Goal: Task Accomplishment & Management: Complete application form

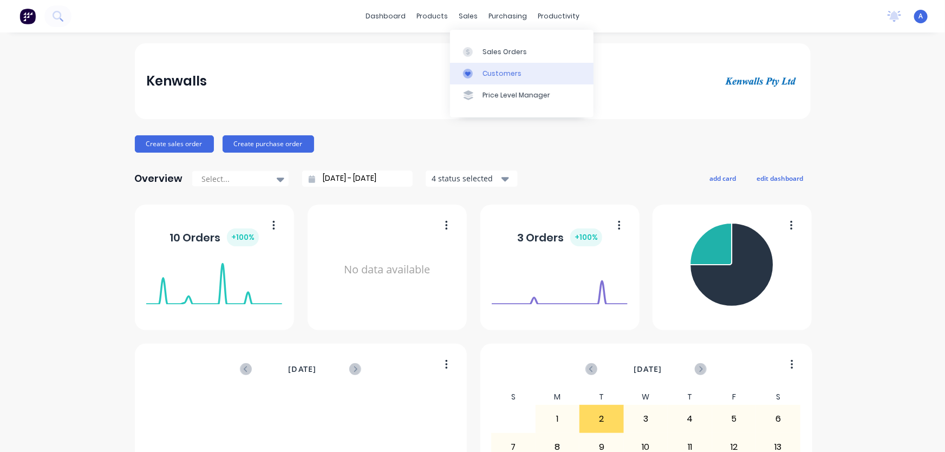
click at [484, 74] on div "Customers" at bounding box center [502, 74] width 39 height 10
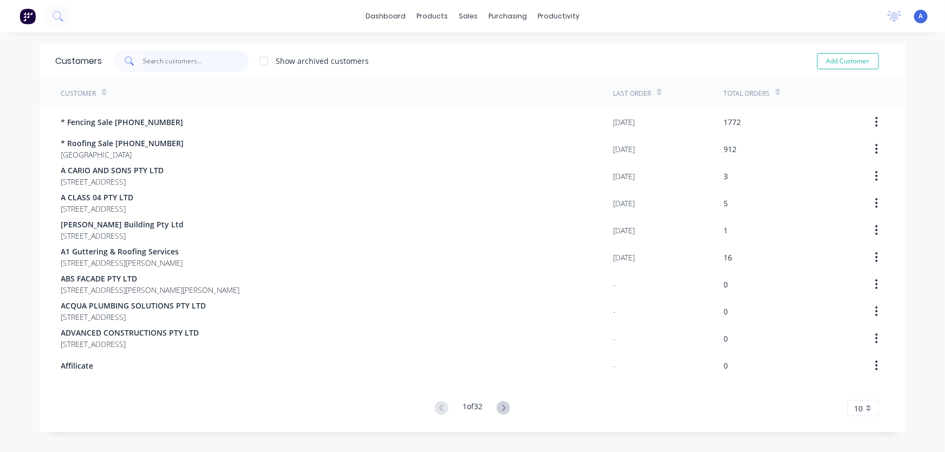
click at [150, 59] on input "text" at bounding box center [196, 61] width 106 height 22
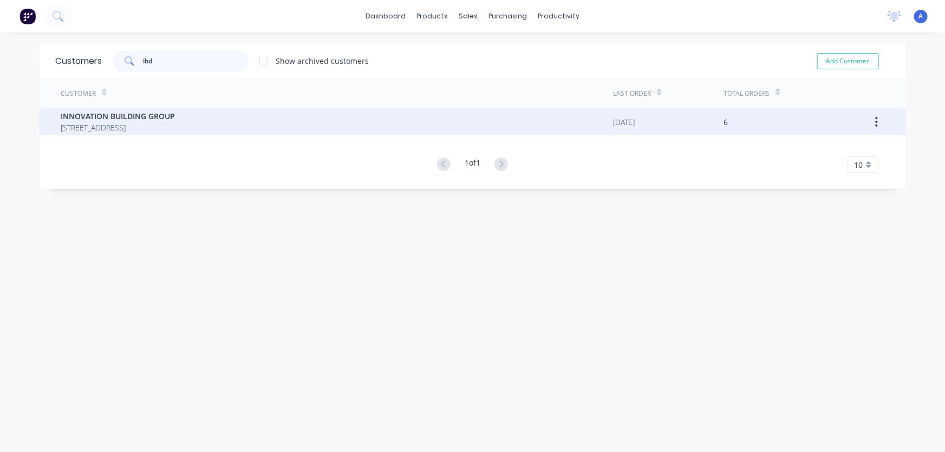
type input "ibd"
click at [150, 118] on span "INNOVATION BUILDING GROUP" at bounding box center [118, 116] width 114 height 11
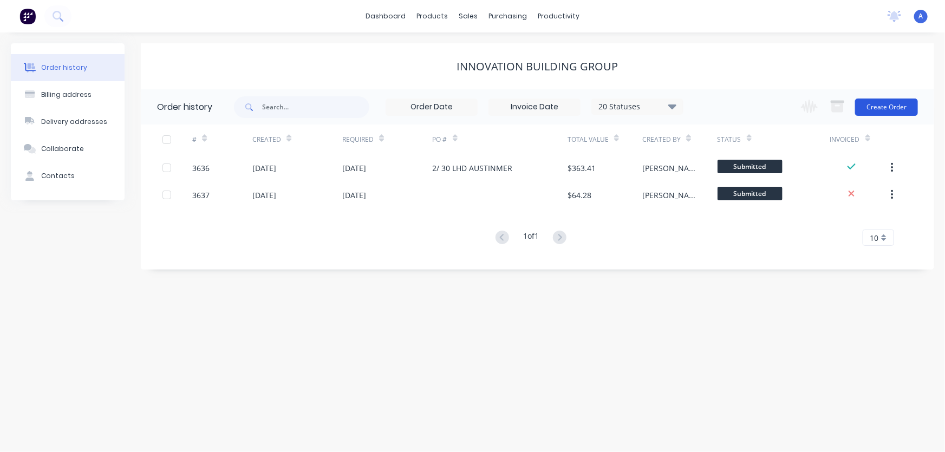
click at [890, 108] on button "Create Order" at bounding box center [886, 107] width 63 height 17
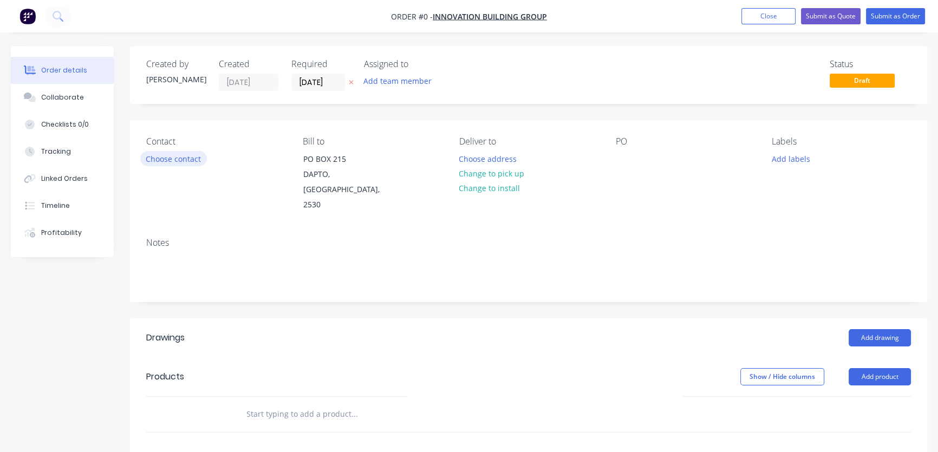
click at [172, 161] on button "Choose contact" at bounding box center [173, 158] width 67 height 15
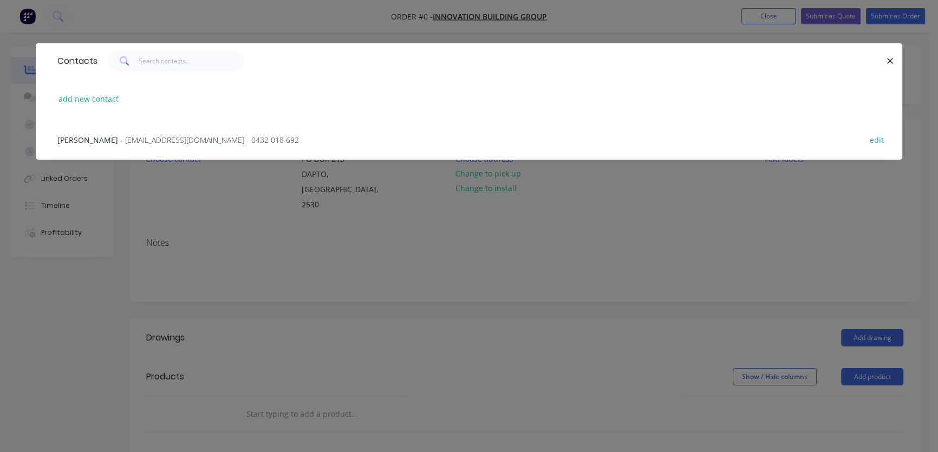
click at [83, 141] on span "James Madigan" at bounding box center [87, 140] width 61 height 10
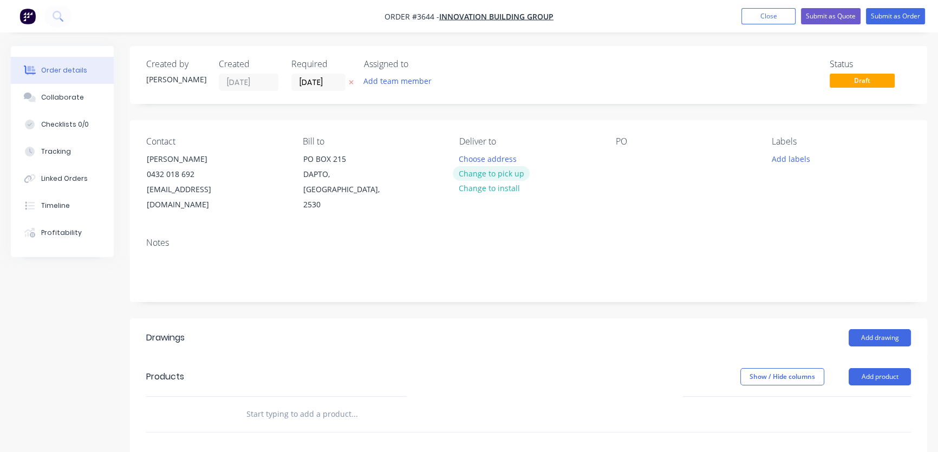
click at [496, 177] on button "Change to pick up" at bounding box center [491, 173] width 77 height 15
click at [886, 329] on button "Add drawing" at bounding box center [880, 337] width 62 height 17
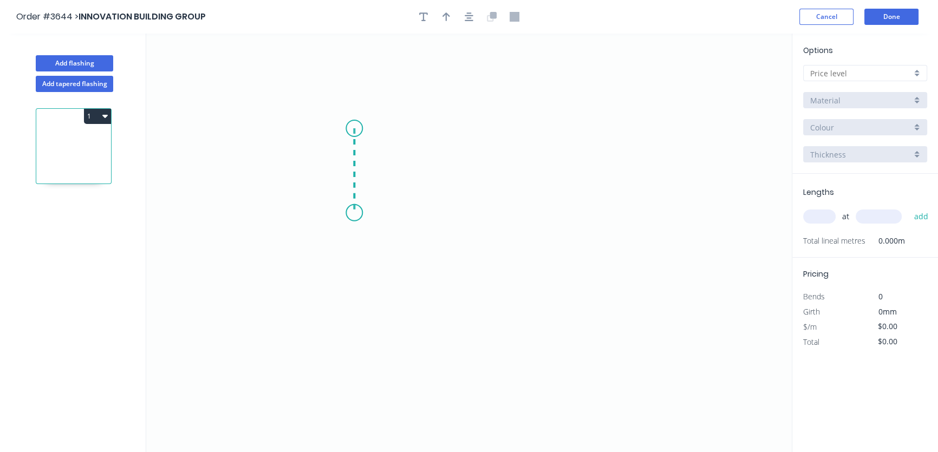
drag, startPoint x: 354, startPoint y: 128, endPoint x: 349, endPoint y: 213, distance: 84.7
click at [349, 213] on icon "0" at bounding box center [469, 243] width 646 height 419
click at [353, 127] on circle at bounding box center [354, 128] width 16 height 16
drag, startPoint x: 353, startPoint y: 127, endPoint x: 567, endPoint y: 119, distance: 213.6
click at [567, 119] on icon "0 ?" at bounding box center [469, 243] width 646 height 419
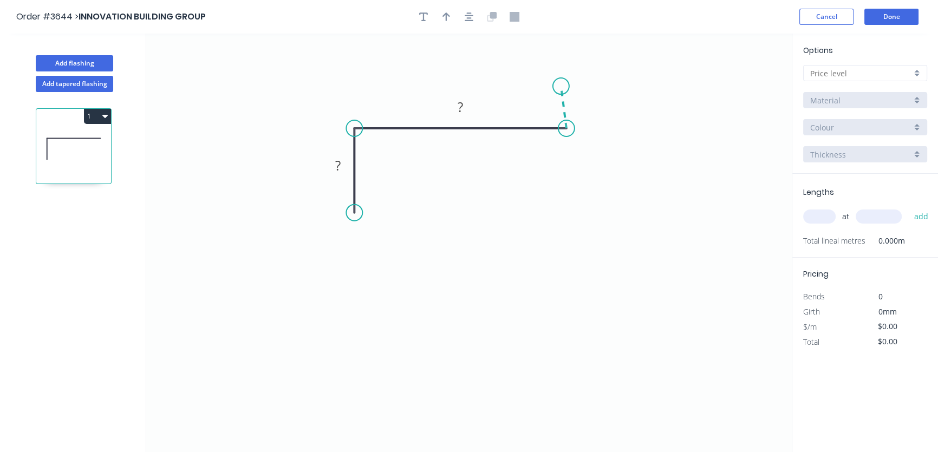
drag, startPoint x: 561, startPoint y: 86, endPoint x: 567, endPoint y: 17, distance: 69.0
click at [567, 17] on div "Order #3644 > INNOVATION BUILDING GROUP Cancel Done Add flashing Add tapered fl…" at bounding box center [469, 236] width 938 height 472
click at [460, 106] on tspan "?" at bounding box center [460, 107] width 5 height 18
click at [336, 164] on tspan "?" at bounding box center [337, 166] width 5 height 18
click at [446, 14] on icon "button" at bounding box center [447, 16] width 8 height 9
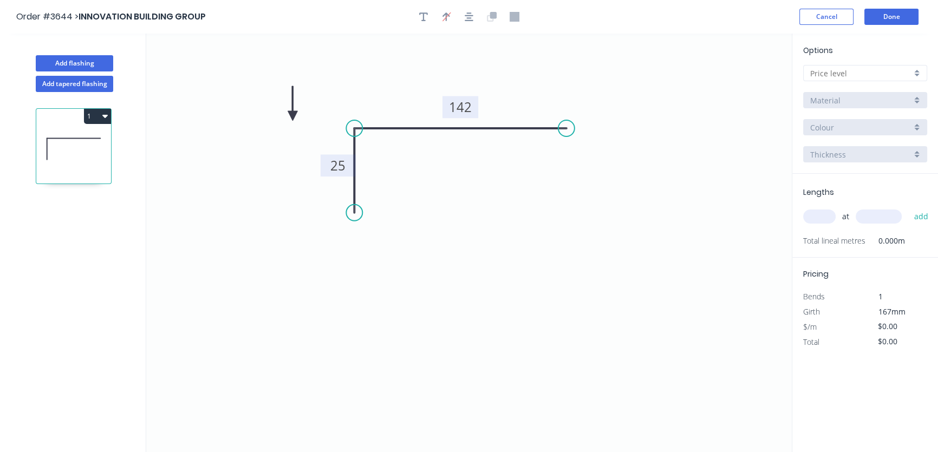
drag, startPoint x: 737, startPoint y: 84, endPoint x: 293, endPoint y: 114, distance: 445.8
click at [293, 115] on icon at bounding box center [293, 103] width 10 height 35
click at [294, 114] on icon at bounding box center [280, 115] width 35 height 10
click at [916, 73] on div at bounding box center [865, 73] width 124 height 16
click at [842, 97] on div "A" at bounding box center [865, 94] width 123 height 19
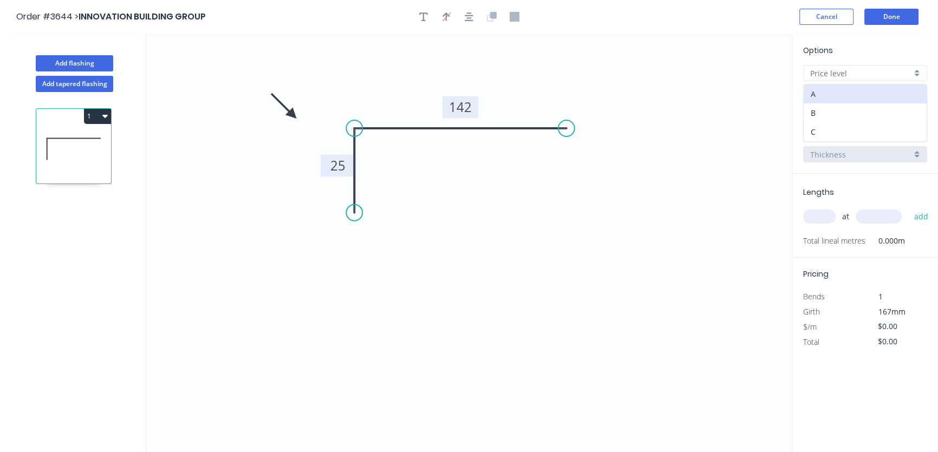
type input "A"
type input "$16.82"
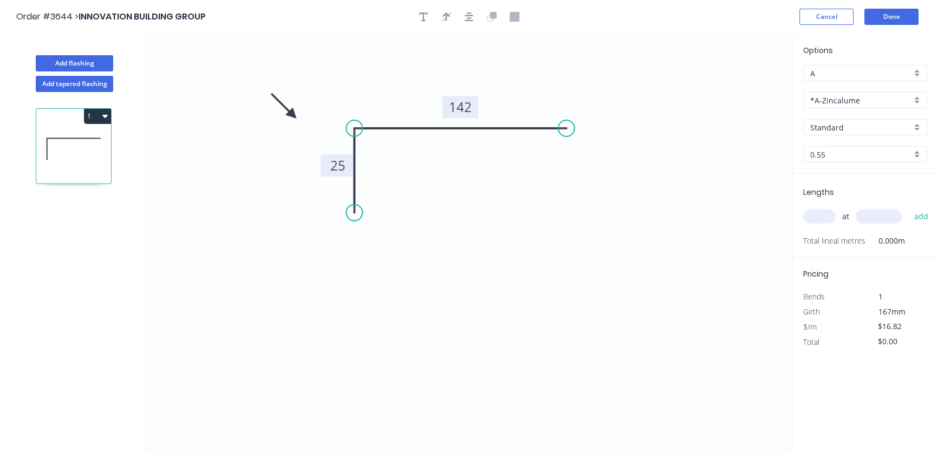
click at [919, 101] on div "*A-Zincalume" at bounding box center [865, 100] width 124 height 16
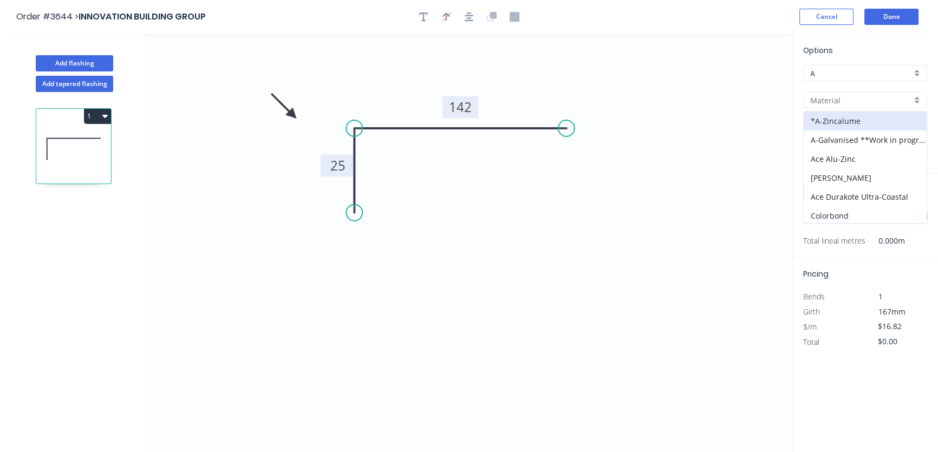
click at [851, 216] on div "Colorbond" at bounding box center [865, 215] width 123 height 19
type input "Colorbond"
type input "Basalt"
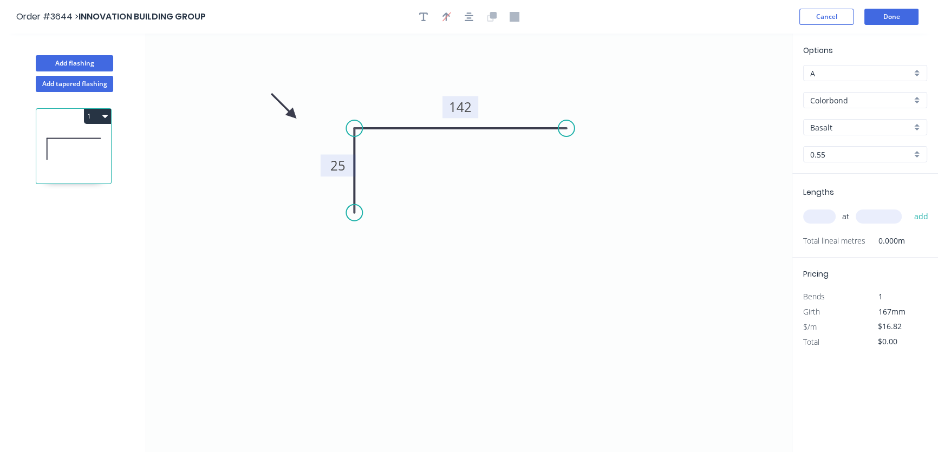
type input "$17.64"
click at [918, 129] on div "Basalt" at bounding box center [865, 127] width 124 height 16
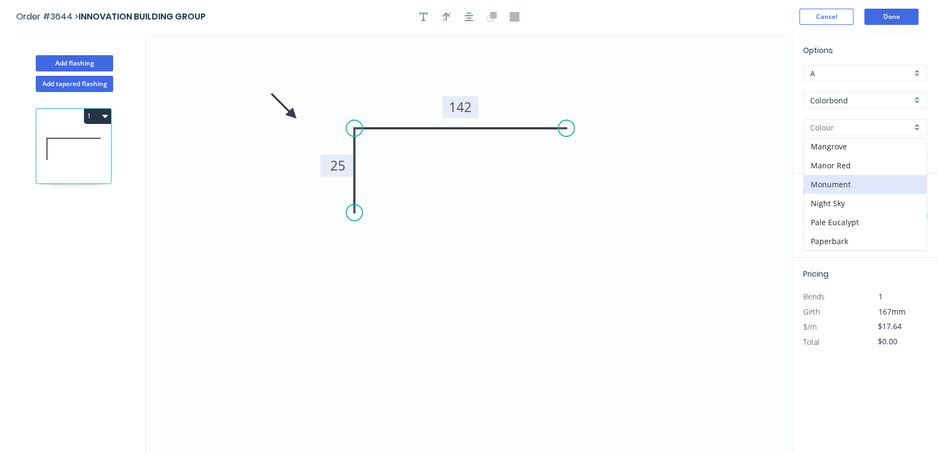
scroll to position [246, 0]
click at [822, 185] on div "Night Sky" at bounding box center [865, 186] width 123 height 19
type input "Night Sky"
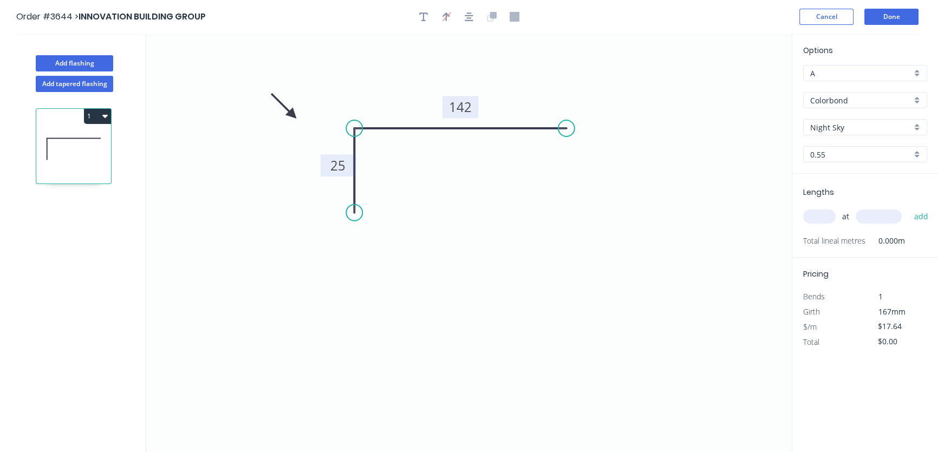
click at [814, 216] on input "text" at bounding box center [819, 217] width 33 height 14
type input "1"
click at [867, 216] on input "text" at bounding box center [879, 217] width 46 height 14
type input "1650"
click at [923, 217] on button "add" at bounding box center [921, 216] width 25 height 18
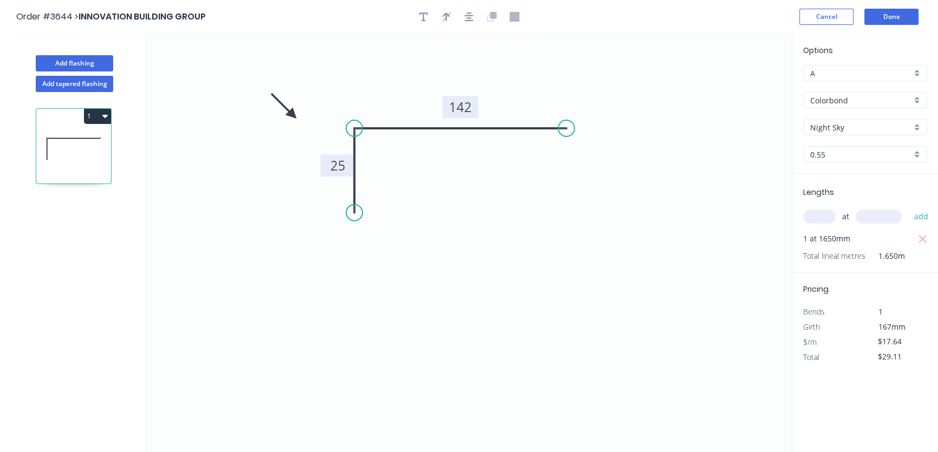
click at [106, 115] on icon "button" at bounding box center [104, 116] width 5 height 3
click at [43, 146] on div "Duplicate" at bounding box center [59, 143] width 83 height 16
type input "$0.00"
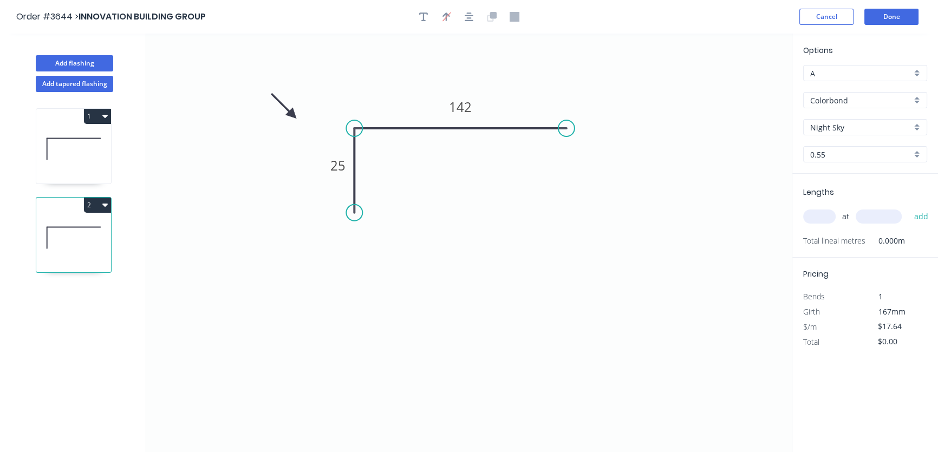
click at [488, 98] on icon "0 25 142" at bounding box center [469, 243] width 646 height 419
drag, startPoint x: 474, startPoint y: 107, endPoint x: 469, endPoint y: 108, distance: 5.5
click at [474, 107] on rect at bounding box center [461, 107] width 36 height 22
click at [469, 108] on tspan "142" at bounding box center [460, 107] width 23 height 18
click at [818, 218] on input "text" at bounding box center [819, 217] width 33 height 14
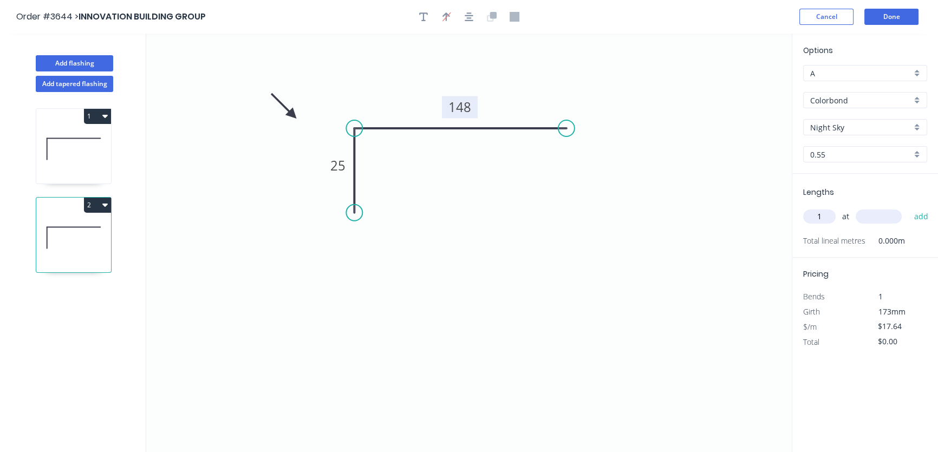
type input "1"
click at [871, 216] on input "text" at bounding box center [879, 217] width 46 height 14
type input ".450"
click at [924, 216] on button "add" at bounding box center [921, 216] width 25 height 18
type input "$17.64"
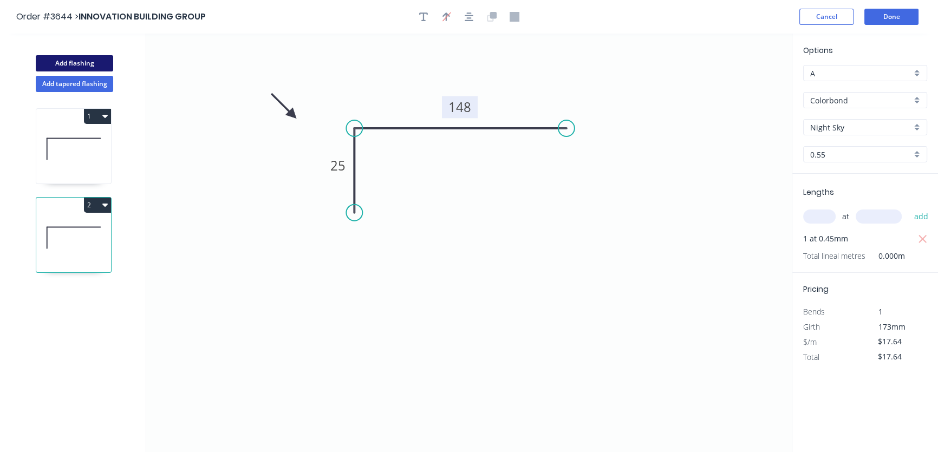
click at [57, 63] on button "Add flashing" at bounding box center [74, 63] width 77 height 16
type input "$0.00"
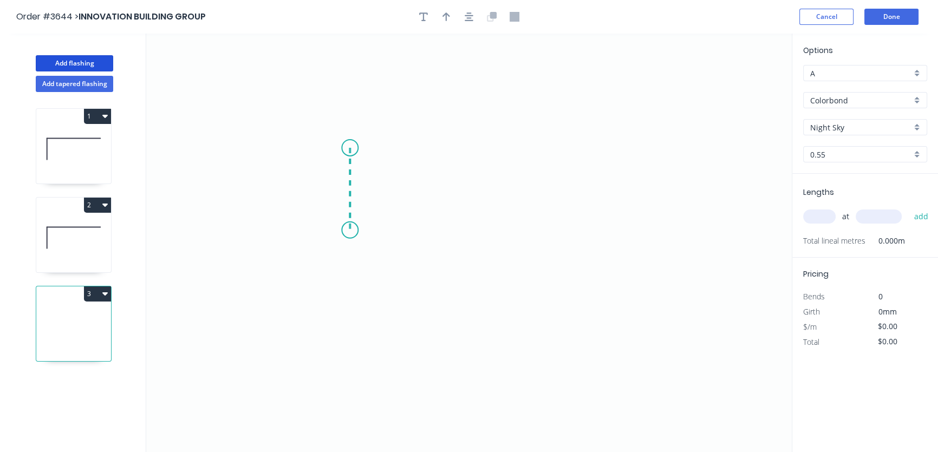
drag, startPoint x: 350, startPoint y: 148, endPoint x: 344, endPoint y: 230, distance: 82.0
click at [344, 230] on icon "0" at bounding box center [469, 243] width 646 height 419
click at [352, 148] on circle at bounding box center [350, 148] width 16 height 16
click at [349, 148] on circle at bounding box center [350, 148] width 16 height 16
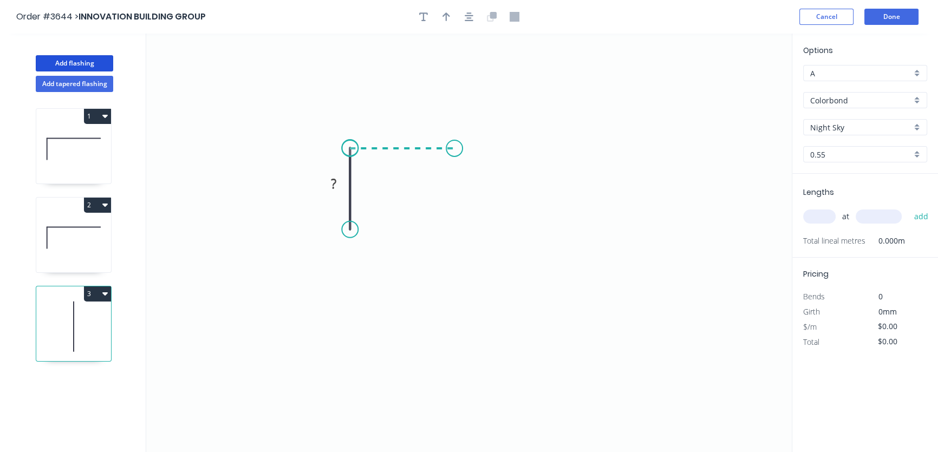
drag, startPoint x: 349, startPoint y: 148, endPoint x: 455, endPoint y: 148, distance: 105.1
click at [455, 148] on icon "0 ? ?" at bounding box center [469, 243] width 646 height 419
click at [453, 146] on circle at bounding box center [454, 148] width 16 height 16
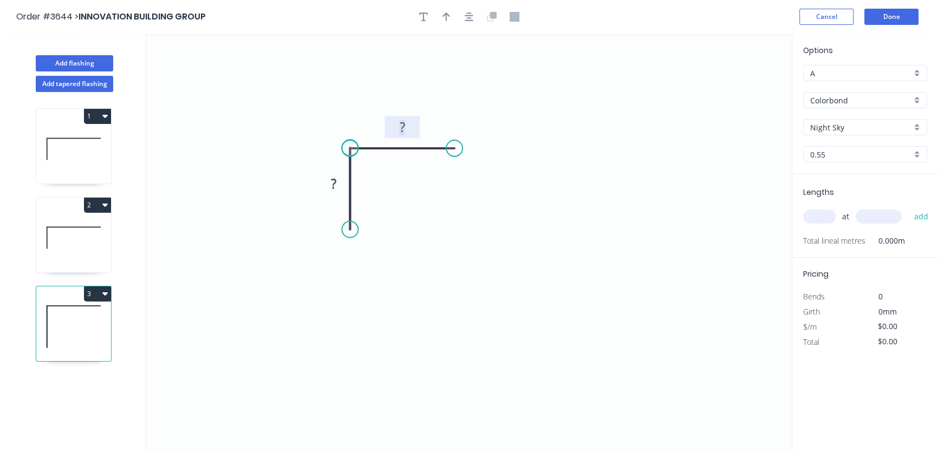
click at [401, 126] on tspan "?" at bounding box center [402, 127] width 5 height 18
click at [334, 183] on tspan "?" at bounding box center [333, 184] width 5 height 18
click at [332, 181] on rect at bounding box center [334, 184] width 22 height 15
click at [333, 181] on rect at bounding box center [334, 184] width 22 height 15
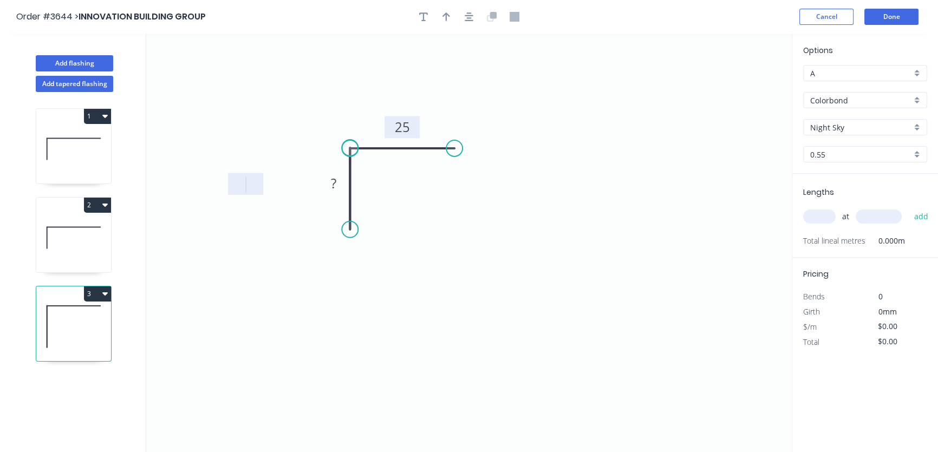
click at [334, 180] on rect at bounding box center [334, 184] width 22 height 15
drag, startPoint x: 243, startPoint y: 184, endPoint x: 257, endPoint y: 184, distance: 13.6
click at [247, 184] on rect at bounding box center [246, 184] width 35 height 22
drag, startPoint x: 251, startPoint y: 183, endPoint x: 245, endPoint y: 343, distance: 160.5
click at [245, 343] on rect at bounding box center [241, 344] width 35 height 22
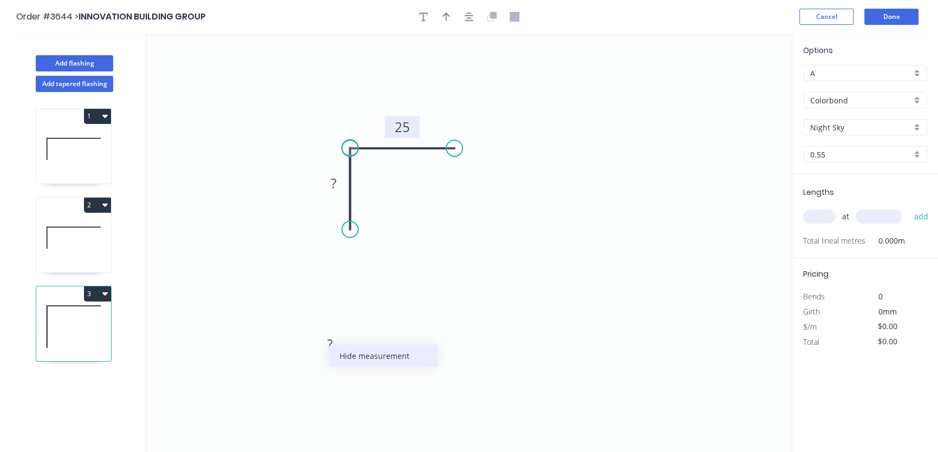
click at [356, 357] on div "Hide measurement" at bounding box center [383, 356] width 109 height 22
click at [333, 183] on tspan "?" at bounding box center [333, 183] width 5 height 18
click at [73, 235] on icon at bounding box center [73, 237] width 75 height 69
type input "$17.64"
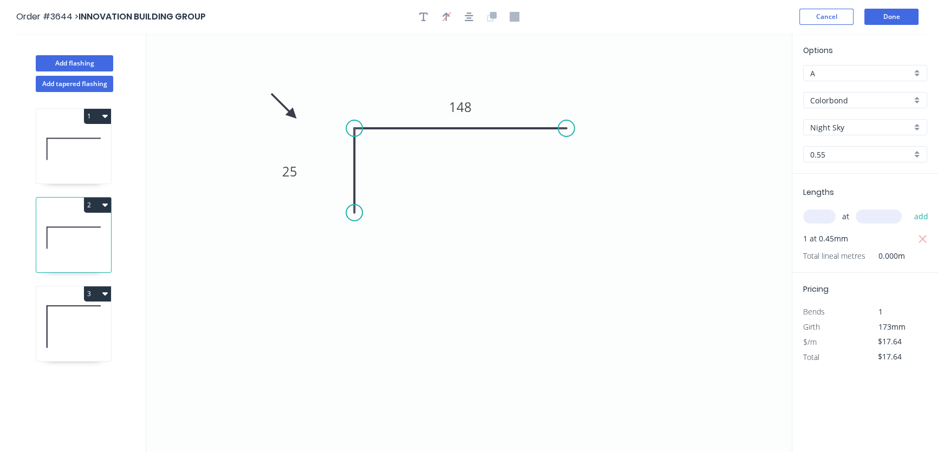
drag, startPoint x: 321, startPoint y: 167, endPoint x: 314, endPoint y: 172, distance: 8.7
click at [273, 173] on rect at bounding box center [290, 171] width 35 height 22
drag, startPoint x: 462, startPoint y: 98, endPoint x: 463, endPoint y: 78, distance: 19.5
click at [463, 78] on g "148" at bounding box center [462, 88] width 36 height 22
click at [84, 157] on icon at bounding box center [73, 148] width 75 height 69
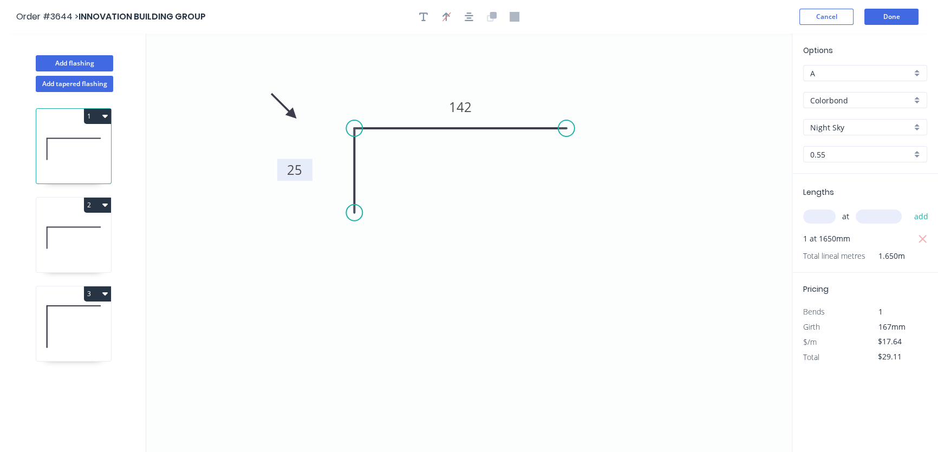
drag, startPoint x: 323, startPoint y: 165, endPoint x: 304, endPoint y: 164, distance: 19.5
click at [280, 169] on rect at bounding box center [294, 170] width 35 height 22
drag, startPoint x: 452, startPoint y: 96, endPoint x: 450, endPoint y: 82, distance: 14.2
click at [450, 83] on rect at bounding box center [459, 94] width 36 height 22
click at [86, 238] on icon at bounding box center [73, 237] width 75 height 69
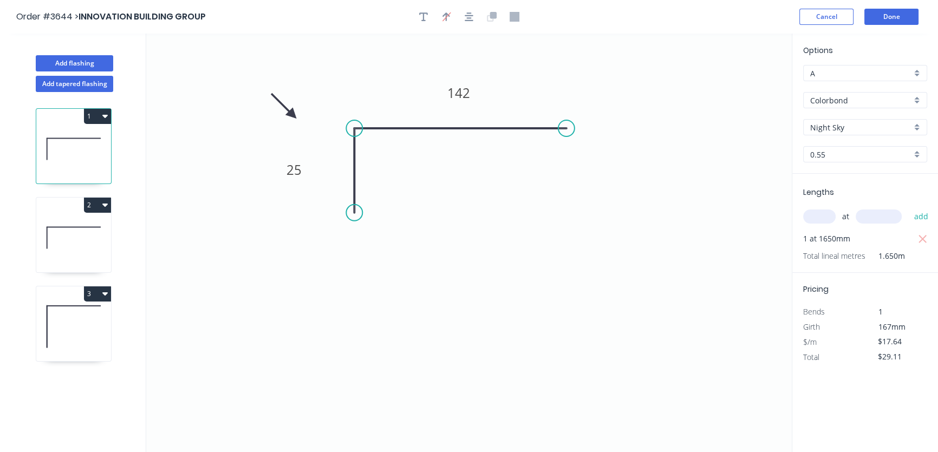
type input "$17.64"
click at [70, 320] on icon at bounding box center [73, 326] width 75 height 69
type input "$16.18"
type input "$0.00"
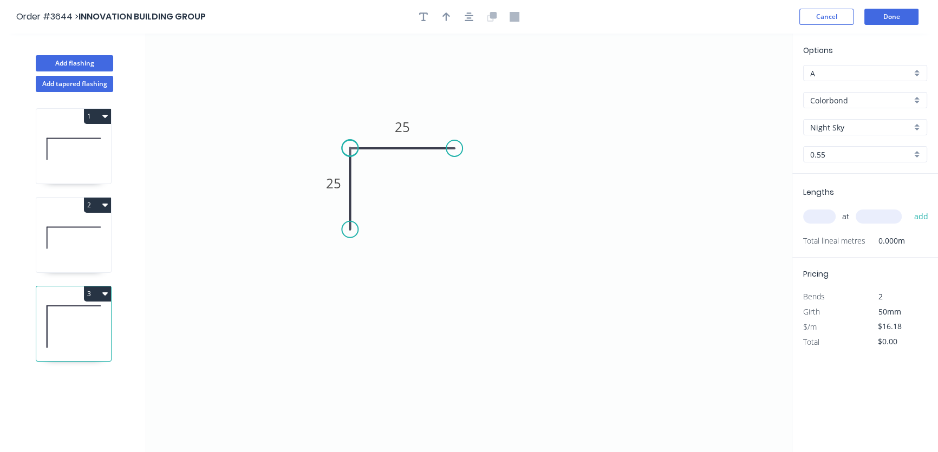
drag, startPoint x: 58, startPoint y: 149, endPoint x: 68, endPoint y: 147, distance: 10.0
click at [68, 147] on icon at bounding box center [73, 148] width 75 height 69
type input "$17.64"
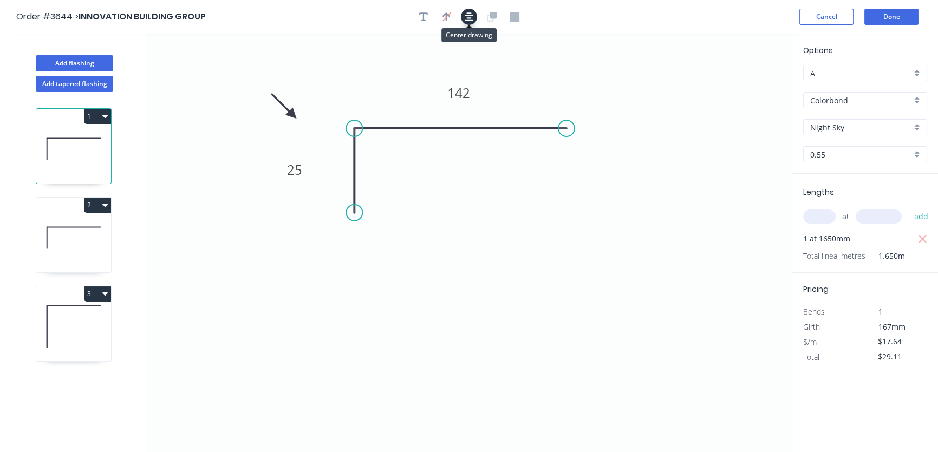
click at [471, 16] on icon "button" at bounding box center [469, 16] width 9 height 9
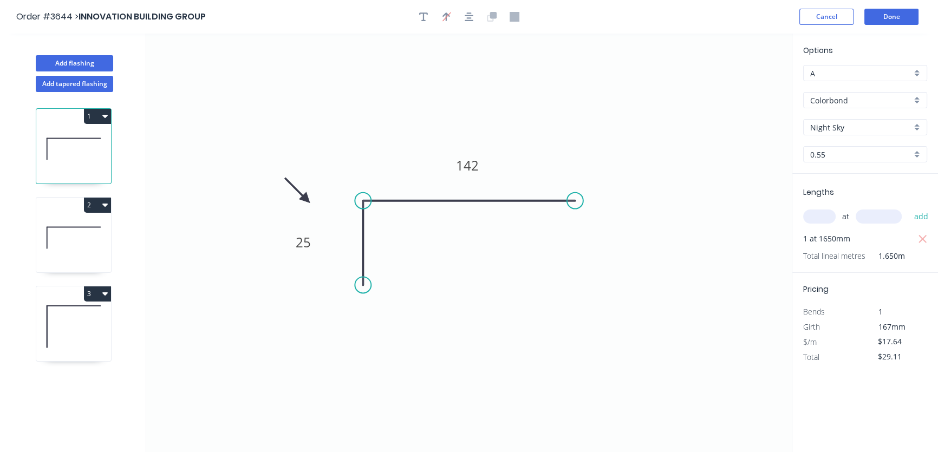
drag, startPoint x: 295, startPoint y: 114, endPoint x: 303, endPoint y: 194, distance: 80.6
click at [306, 199] on icon at bounding box center [297, 190] width 31 height 31
drag, startPoint x: 83, startPoint y: 228, endPoint x: 100, endPoint y: 222, distance: 17.8
click at [86, 229] on icon at bounding box center [73, 237] width 75 height 69
type input "$17.64"
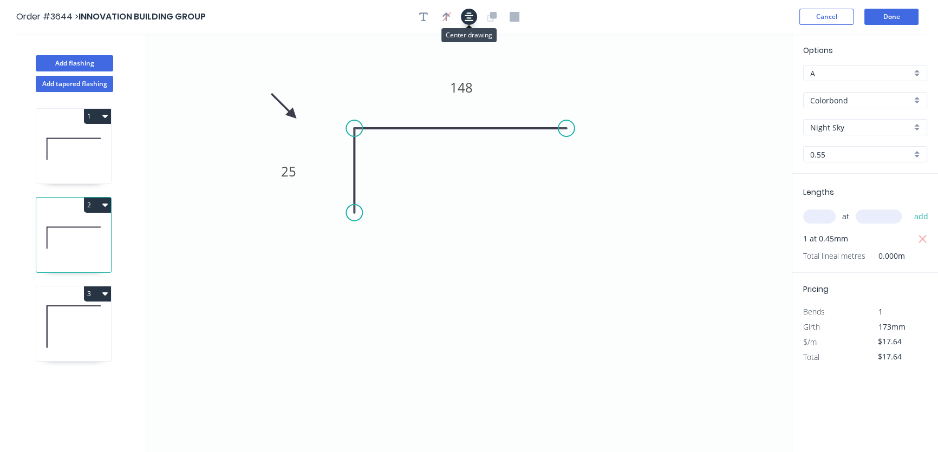
click at [471, 14] on icon "button" at bounding box center [469, 17] width 9 height 10
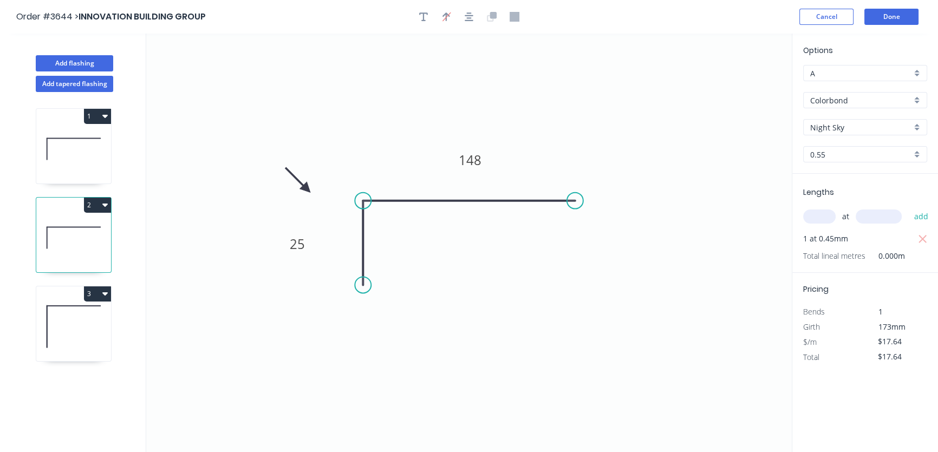
drag, startPoint x: 295, startPoint y: 114, endPoint x: 309, endPoint y: 187, distance: 74.0
click at [307, 189] on icon at bounding box center [297, 180] width 31 height 31
drag, startPoint x: 72, startPoint y: 314, endPoint x: 89, endPoint y: 300, distance: 22.7
click at [74, 312] on icon at bounding box center [73, 326] width 75 height 69
type input "$16.18"
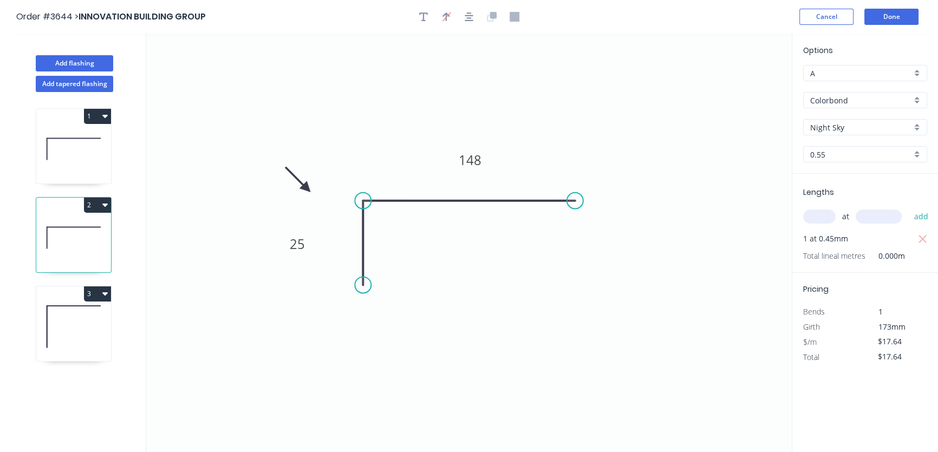
type input "$0.00"
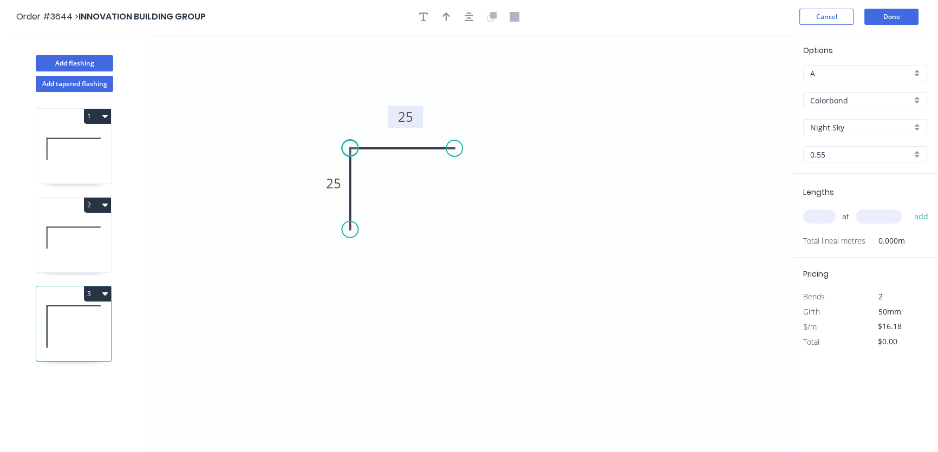
click at [404, 106] on rect at bounding box center [405, 117] width 35 height 22
drag, startPoint x: 321, startPoint y: 189, endPoint x: 306, endPoint y: 189, distance: 14.6
click at [282, 195] on rect at bounding box center [295, 189] width 35 height 22
click at [468, 16] on icon "button" at bounding box center [469, 17] width 9 height 10
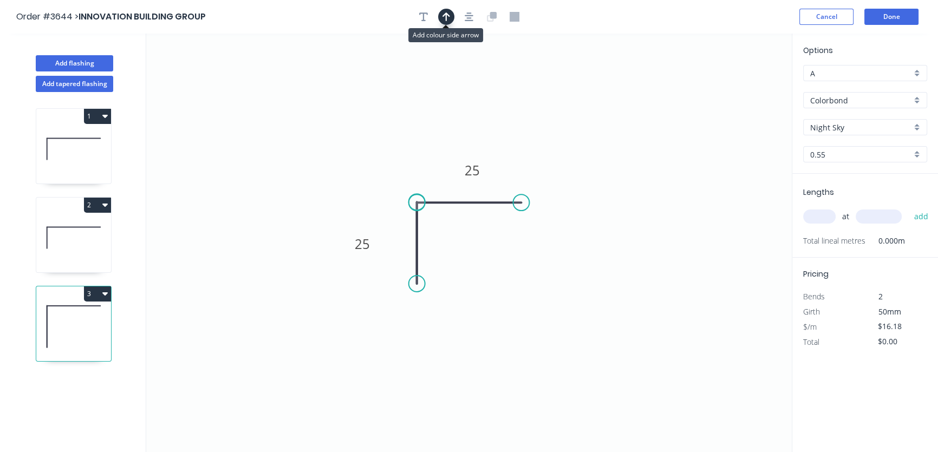
click at [446, 17] on icon "button" at bounding box center [447, 16] width 8 height 9
drag, startPoint x: 737, startPoint y: 85, endPoint x: 329, endPoint y: 179, distance: 418.7
click at [329, 179] on icon at bounding box center [330, 167] width 10 height 35
click at [330, 178] on icon at bounding box center [317, 179] width 35 height 10
drag, startPoint x: 330, startPoint y: 178, endPoint x: 362, endPoint y: 195, distance: 35.6
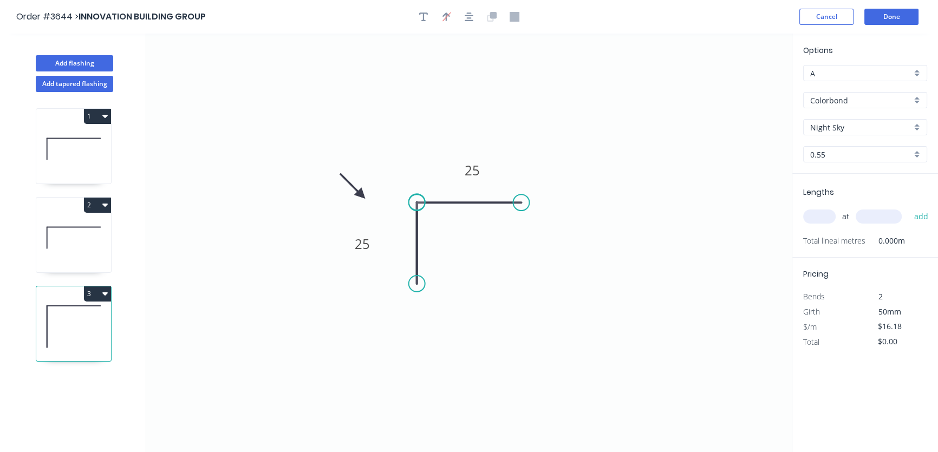
click at [362, 195] on icon at bounding box center [352, 186] width 31 height 31
click at [820, 215] on input "text" at bounding box center [819, 217] width 33 height 14
type input "1"
click at [880, 217] on input "text" at bounding box center [879, 217] width 46 height 14
type input "2400"
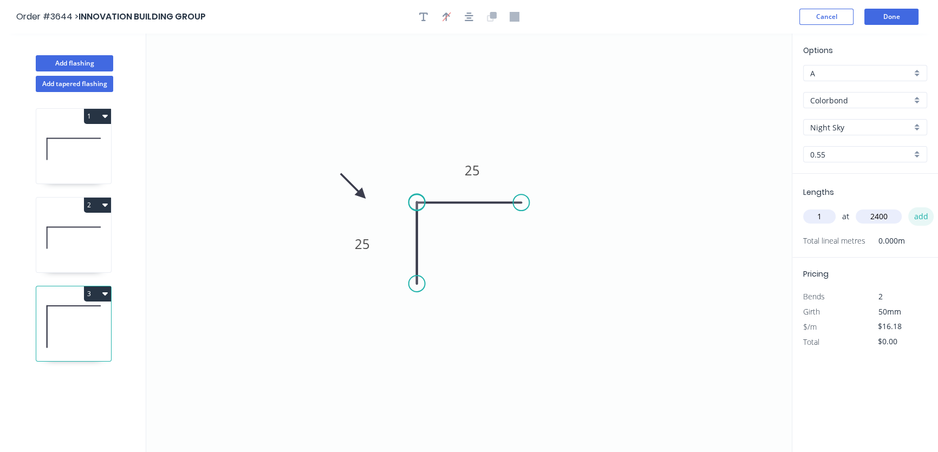
click at [923, 218] on button "add" at bounding box center [921, 216] width 25 height 18
type input "$38.83"
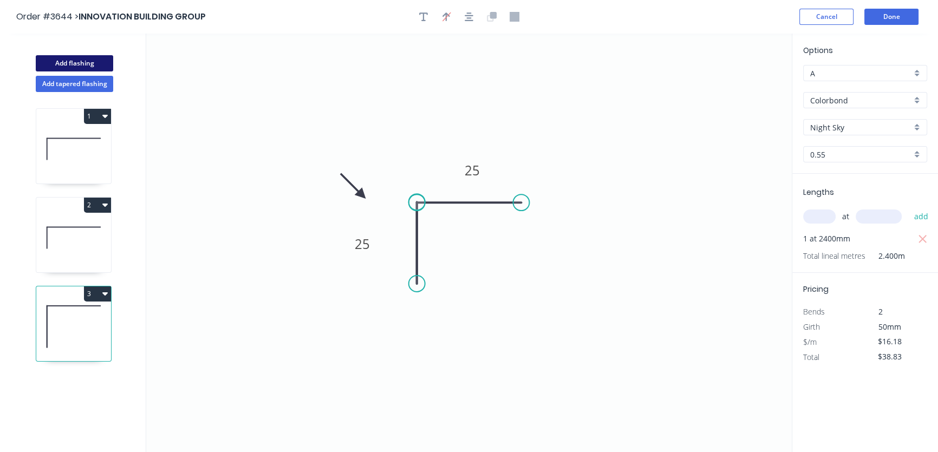
click at [60, 59] on button "Add flashing" at bounding box center [74, 63] width 77 height 16
type input "$0.00"
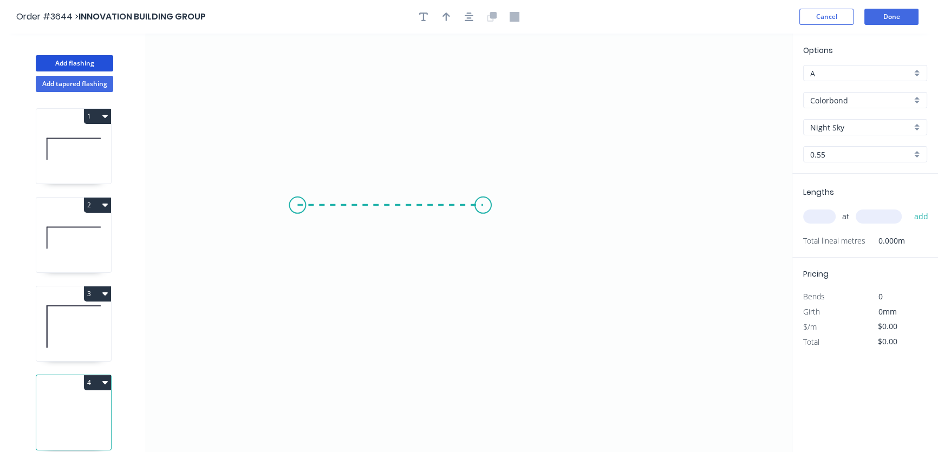
drag, startPoint x: 297, startPoint y: 205, endPoint x: 485, endPoint y: 199, distance: 187.5
click at [485, 199] on icon "0" at bounding box center [469, 243] width 646 height 419
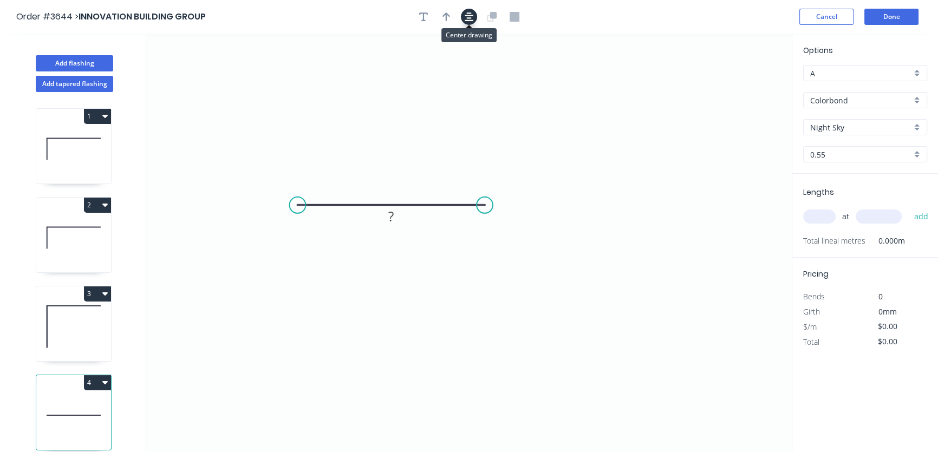
click at [469, 16] on icon "button" at bounding box center [469, 17] width 9 height 10
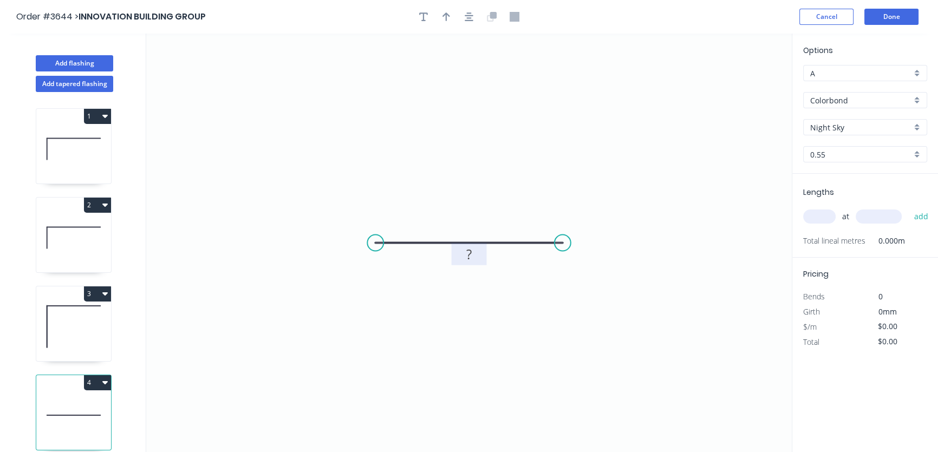
click at [469, 255] on tspan "?" at bounding box center [468, 254] width 5 height 18
click at [458, 289] on icon "0 144" at bounding box center [469, 243] width 646 height 419
type input "$14.91"
drag, startPoint x: 470, startPoint y: 265, endPoint x: 468, endPoint y: 294, distance: 28.8
click at [468, 294] on icon "0 144" at bounding box center [469, 243] width 646 height 419
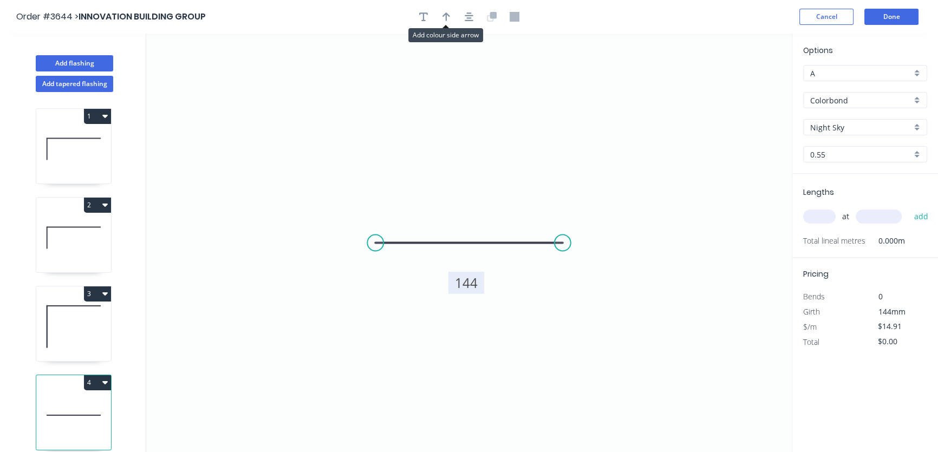
drag, startPoint x: 450, startPoint y: 16, endPoint x: 465, endPoint y: 28, distance: 19.4
click at [452, 17] on button "button" at bounding box center [446, 17] width 16 height 16
drag, startPoint x: 737, startPoint y: 85, endPoint x: 496, endPoint y: 192, distance: 263.9
click at [496, 193] on icon at bounding box center [496, 181] width 10 height 35
drag, startPoint x: 516, startPoint y: 187, endPoint x: 544, endPoint y: 168, distance: 34.3
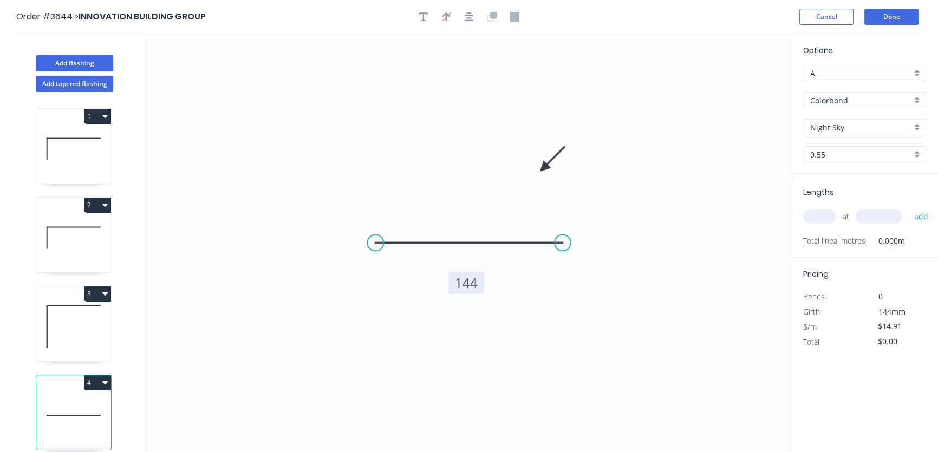
click at [544, 168] on icon at bounding box center [552, 159] width 31 height 31
drag, startPoint x: 543, startPoint y: 168, endPoint x: 535, endPoint y: 197, distance: 30.0
click at [535, 197] on icon at bounding box center [543, 187] width 31 height 31
click at [821, 217] on input "text" at bounding box center [819, 217] width 33 height 14
type input "1"
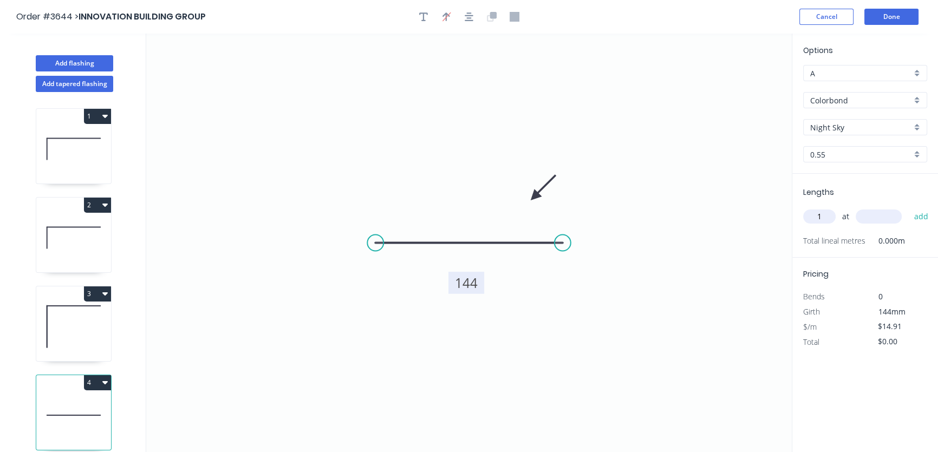
click at [864, 214] on input "text" at bounding box center [879, 217] width 46 height 14
type input ".450"
click at [894, 15] on button "Done" at bounding box center [892, 17] width 54 height 16
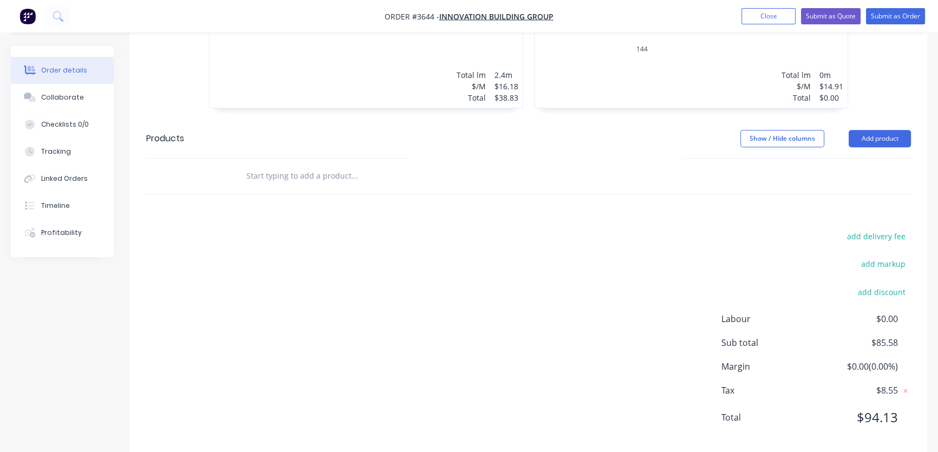
scroll to position [626, 0]
click at [890, 282] on button "add discount" at bounding box center [881, 289] width 59 height 15
click at [887, 286] on input at bounding box center [869, 294] width 49 height 16
click at [878, 286] on input at bounding box center [869, 294] width 49 height 16
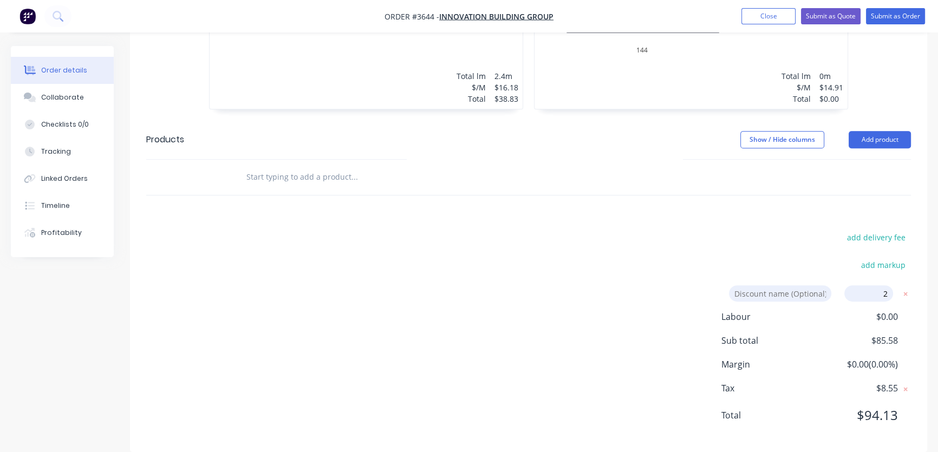
type input "25"
click input "submit" at bounding box center [0, 0] width 0 height 0
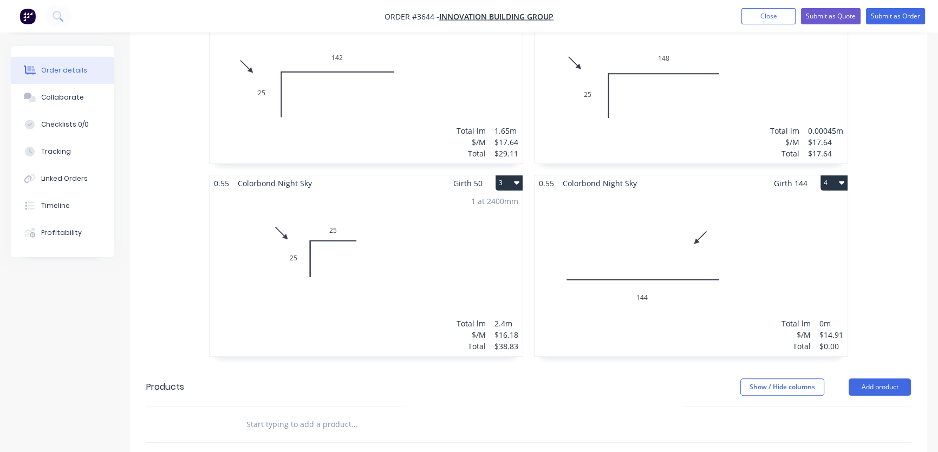
scroll to position [306, 0]
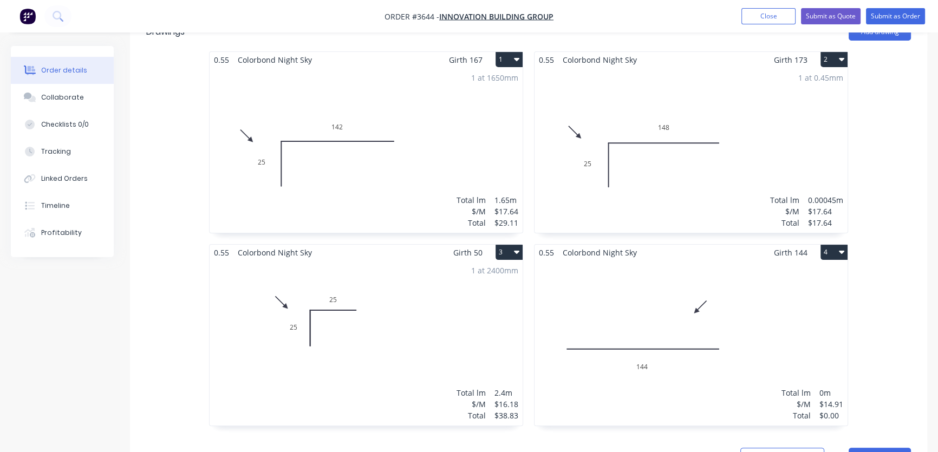
click at [538, 261] on div "Total lm $/M Total 0m $14.91 $0.00" at bounding box center [691, 343] width 313 height 165
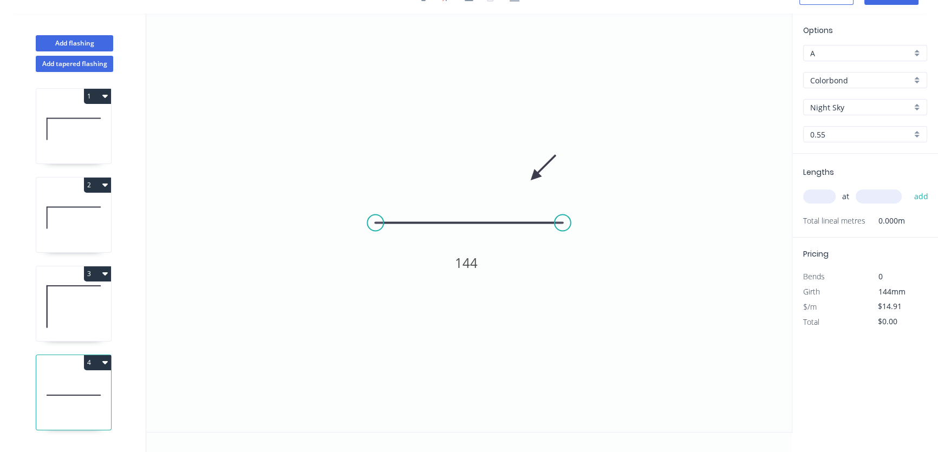
scroll to position [20, 0]
click at [822, 196] on input "text" at bounding box center [819, 197] width 33 height 14
click at [875, 196] on input "text" at bounding box center [879, 197] width 46 height 14
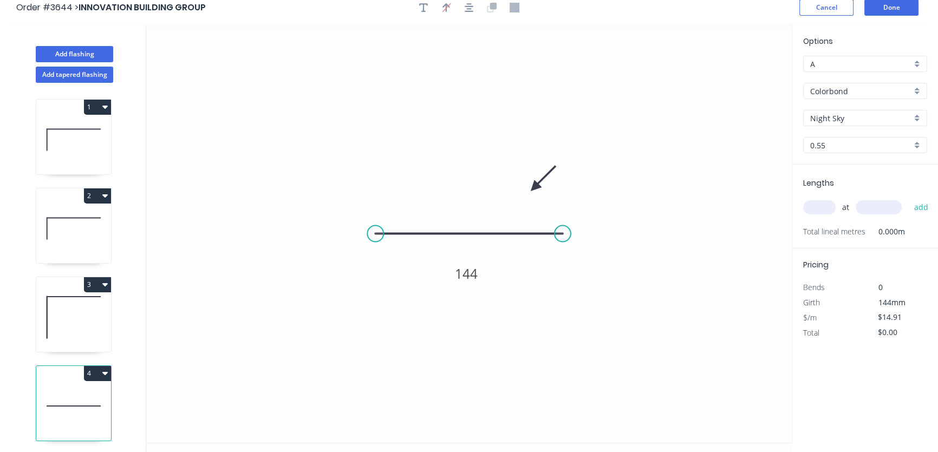
scroll to position [0, 0]
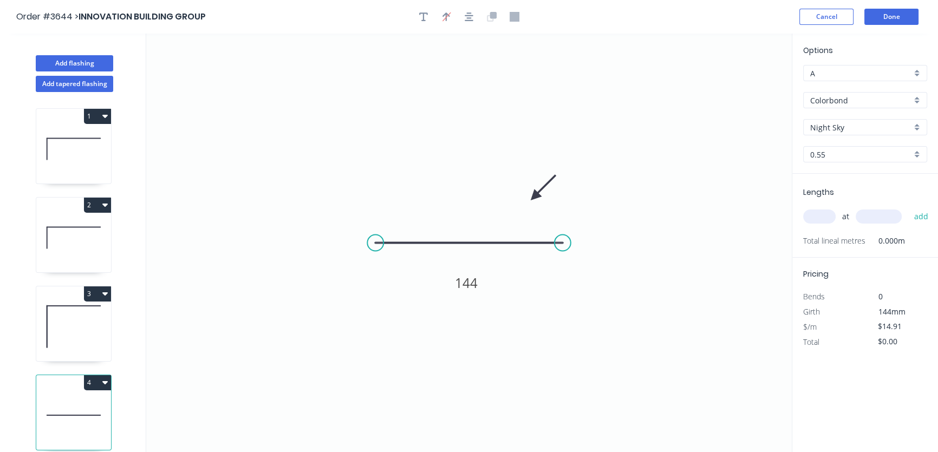
click at [816, 215] on input "text" at bounding box center [819, 217] width 33 height 14
type input "1"
click at [867, 214] on input "text" at bounding box center [879, 217] width 46 height 14
type input ".45"
click at [921, 219] on button "add" at bounding box center [921, 216] width 25 height 18
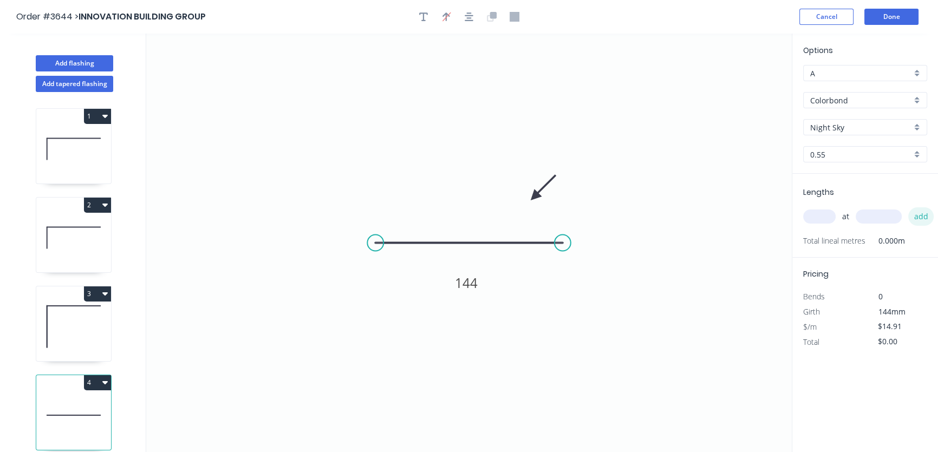
type input "$14.91"
click at [888, 16] on button "Done" at bounding box center [892, 17] width 54 height 16
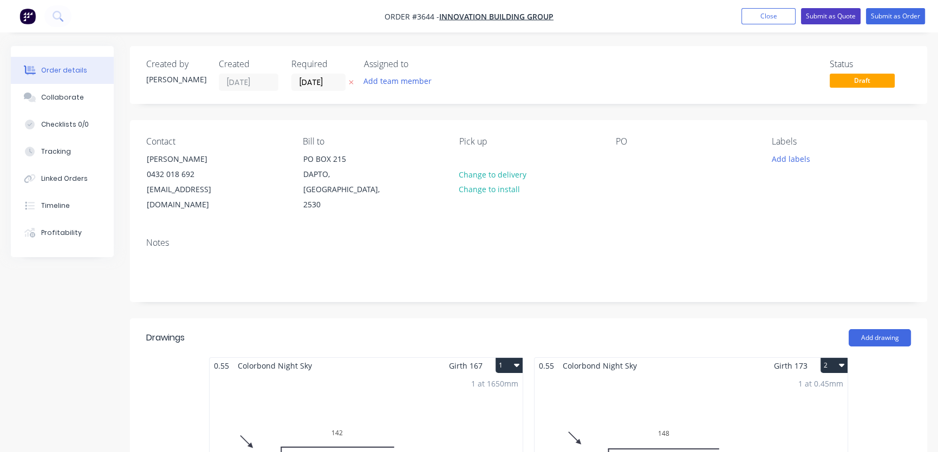
click at [836, 16] on button "Submit as Quote" at bounding box center [831, 16] width 60 height 16
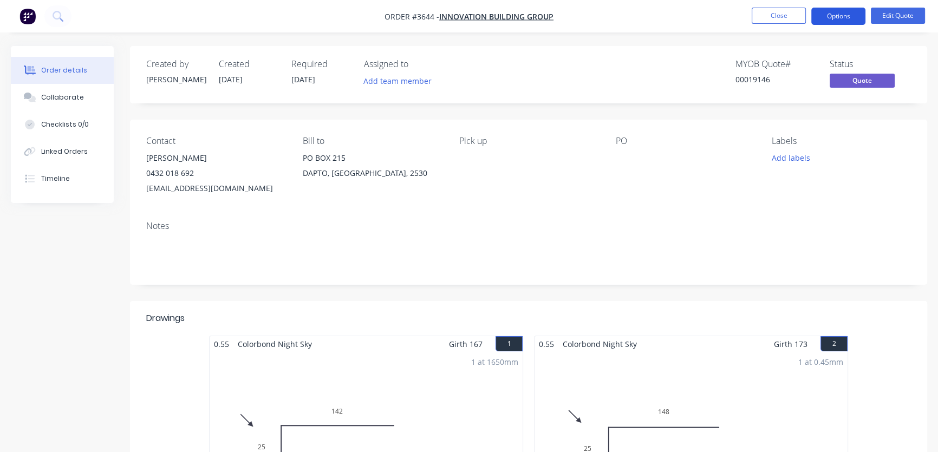
click at [836, 18] on button "Options" at bounding box center [839, 16] width 54 height 17
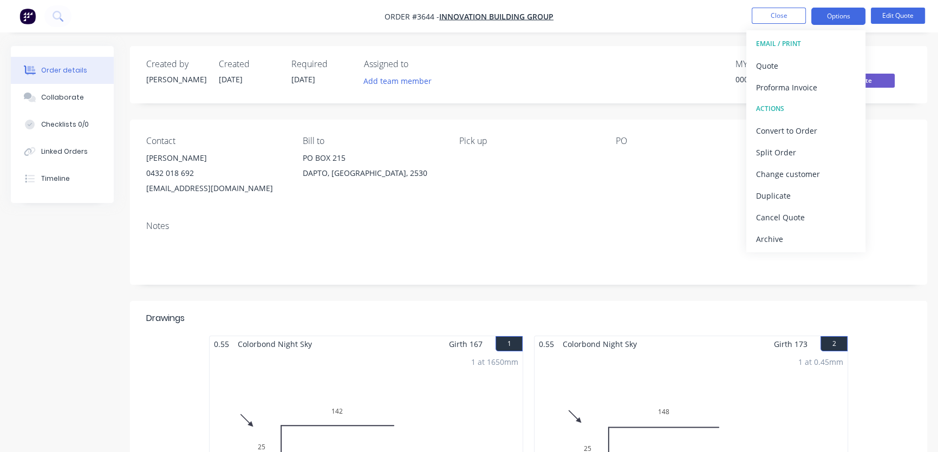
click at [778, 43] on div "EMAIL / PRINT" at bounding box center [806, 44] width 100 height 14
click at [800, 133] on div "Convert to Order" at bounding box center [806, 131] width 100 height 16
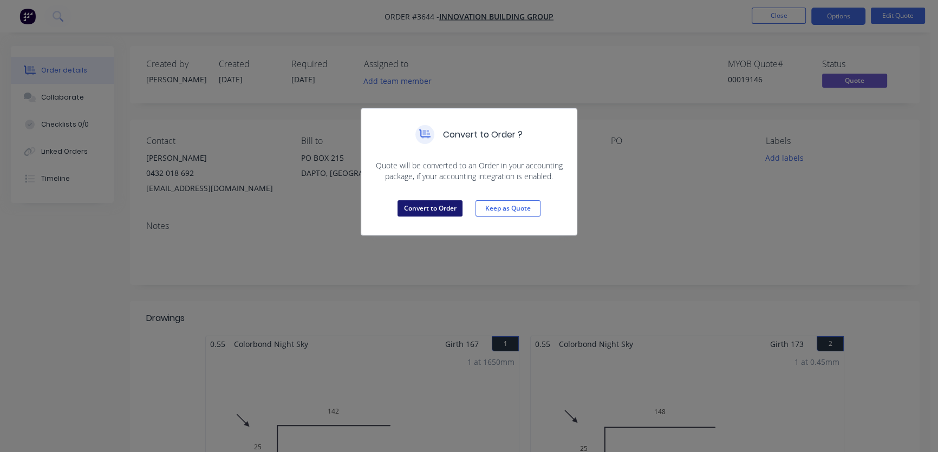
click at [421, 209] on button "Convert to Order" at bounding box center [430, 208] width 65 height 16
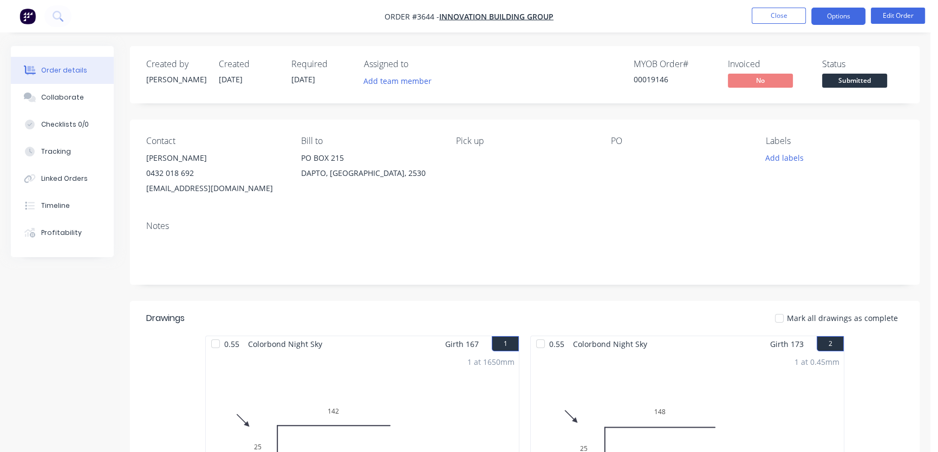
click at [841, 18] on button "Options" at bounding box center [839, 16] width 54 height 17
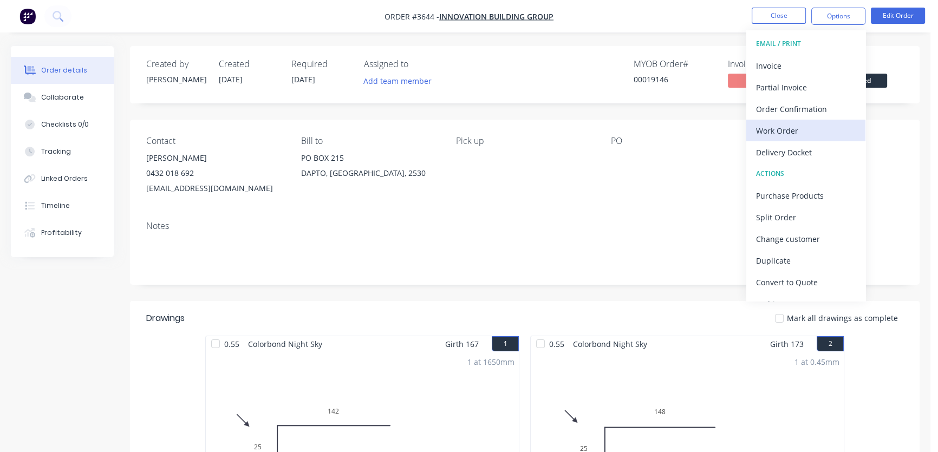
click at [788, 132] on div "Work Order" at bounding box center [806, 131] width 100 height 16
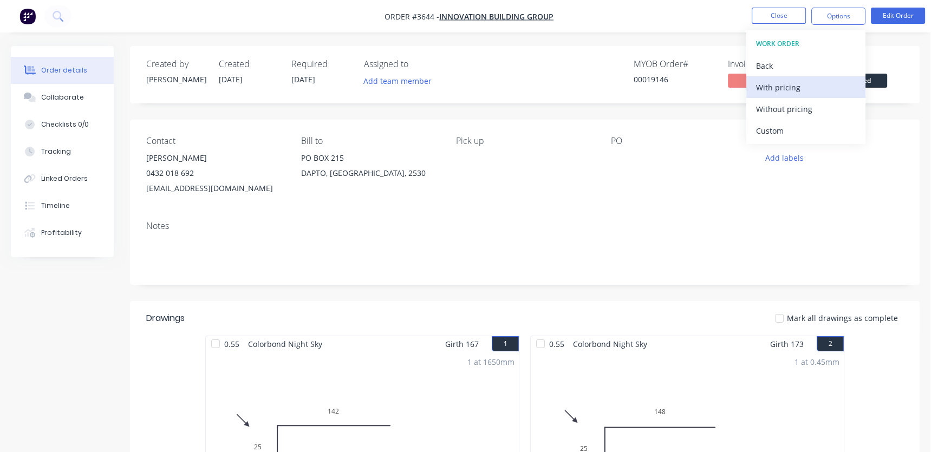
click at [794, 92] on div "With pricing" at bounding box center [806, 88] width 100 height 16
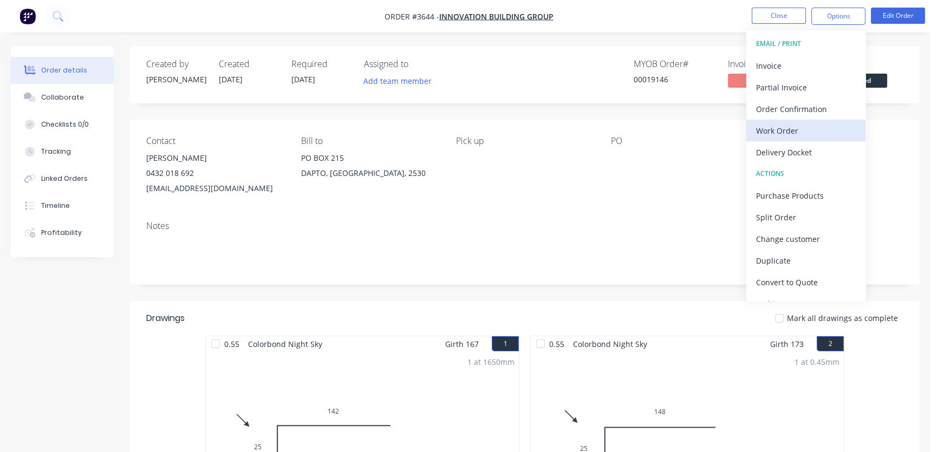
click at [784, 129] on div "Work Order" at bounding box center [806, 131] width 100 height 16
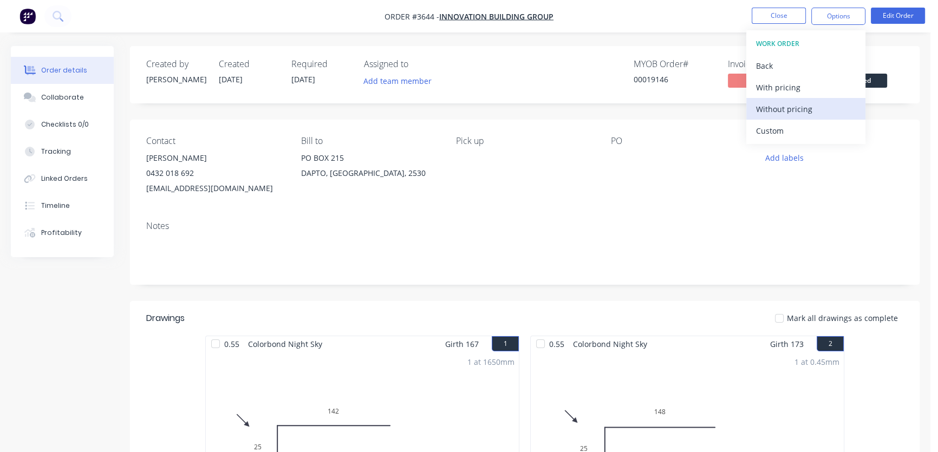
click at [789, 110] on div "Without pricing" at bounding box center [806, 109] width 100 height 16
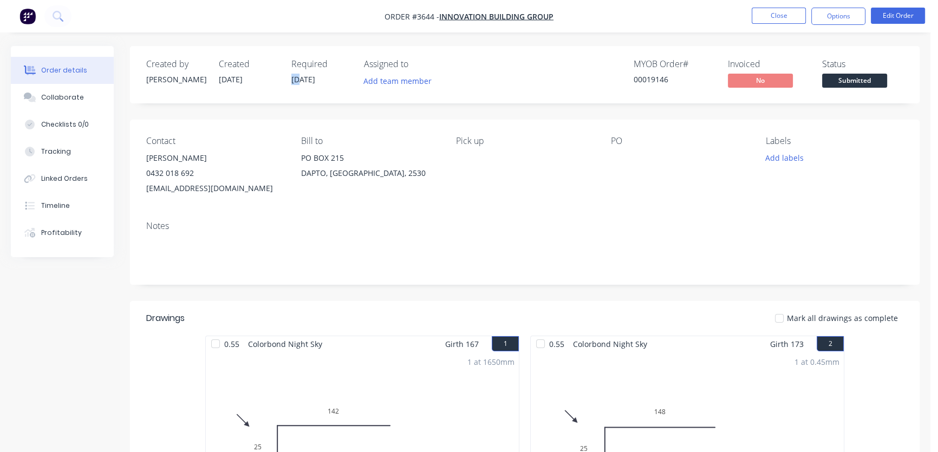
drag, startPoint x: 301, startPoint y: 77, endPoint x: 286, endPoint y: 79, distance: 15.7
click at [286, 78] on div "Created by [PERSON_NAME] Created [DATE] Required [DATE] Assigned to Add team me…" at bounding box center [309, 74] width 326 height 31
click at [293, 77] on span "[DATE]" at bounding box center [303, 79] width 24 height 10
click at [299, 79] on span "[DATE]" at bounding box center [303, 79] width 24 height 10
drag, startPoint x: 300, startPoint y: 79, endPoint x: 278, endPoint y: 84, distance: 21.8
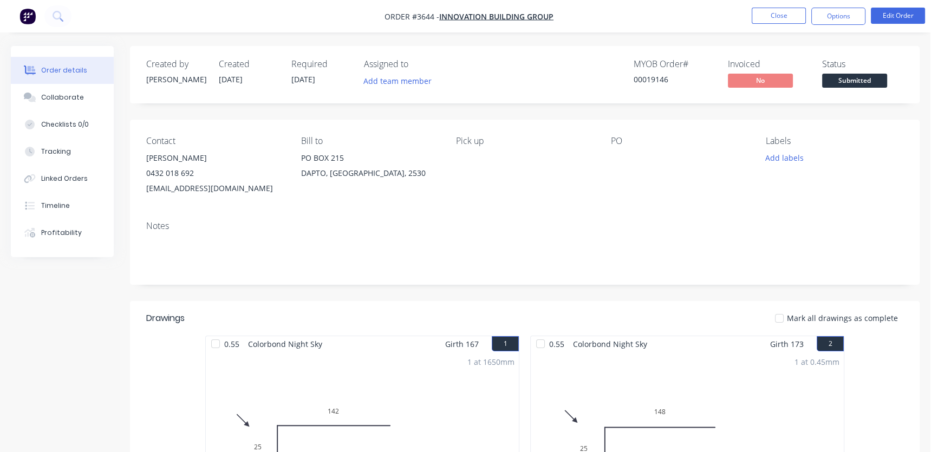
click at [278, 84] on div "Created by [PERSON_NAME] Created [DATE] Required [DATE] Assigned to Add team me…" at bounding box center [309, 74] width 326 height 31
click at [844, 20] on button "Options" at bounding box center [839, 16] width 54 height 17
click at [906, 18] on button "Edit Order" at bounding box center [898, 16] width 54 height 16
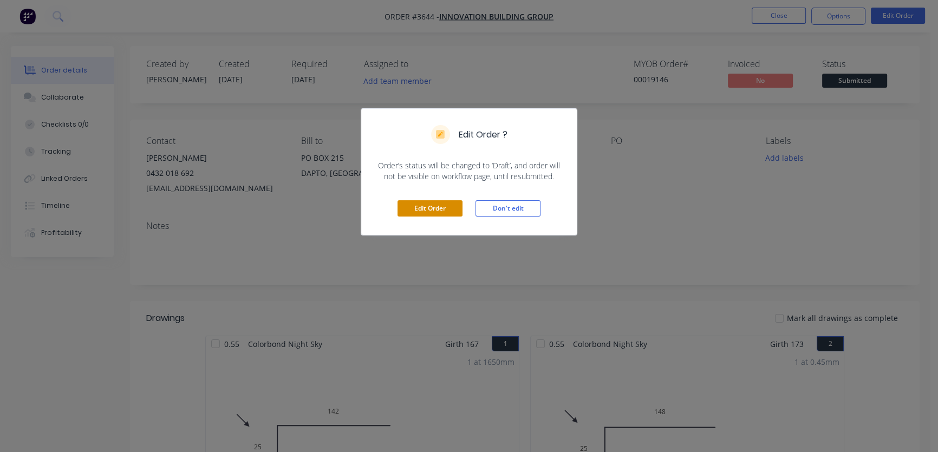
click at [430, 208] on button "Edit Order" at bounding box center [430, 208] width 65 height 16
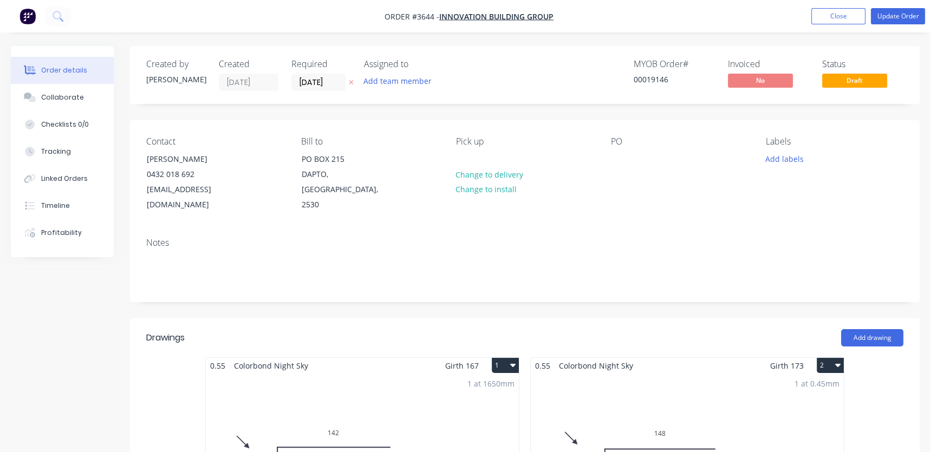
drag, startPoint x: 308, startPoint y: 83, endPoint x: 289, endPoint y: 92, distance: 20.8
click at [289, 92] on div "Created by Anita Created 10/09/25 Required 10/09/25 Assigned to Add team member…" at bounding box center [525, 75] width 790 height 58
click at [306, 81] on input "1509/25" at bounding box center [318, 82] width 53 height 16
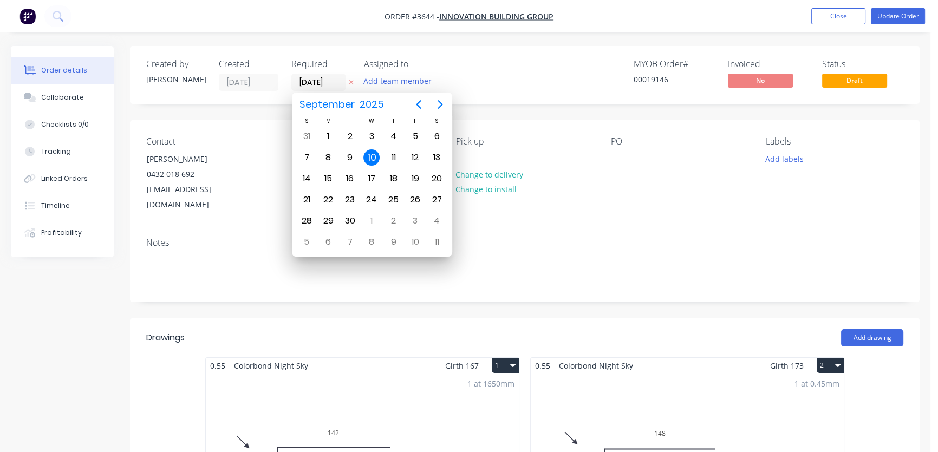
type input "15/09/25"
click at [537, 234] on div "Notes" at bounding box center [525, 265] width 790 height 73
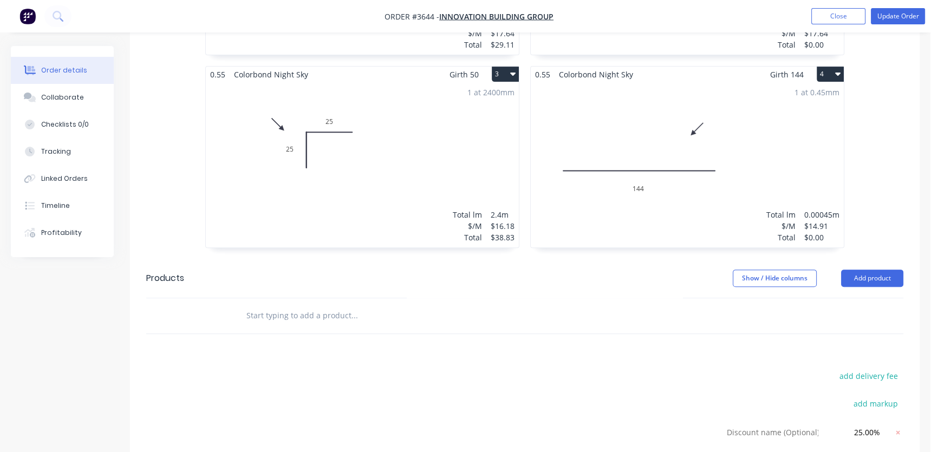
scroll to position [492, 0]
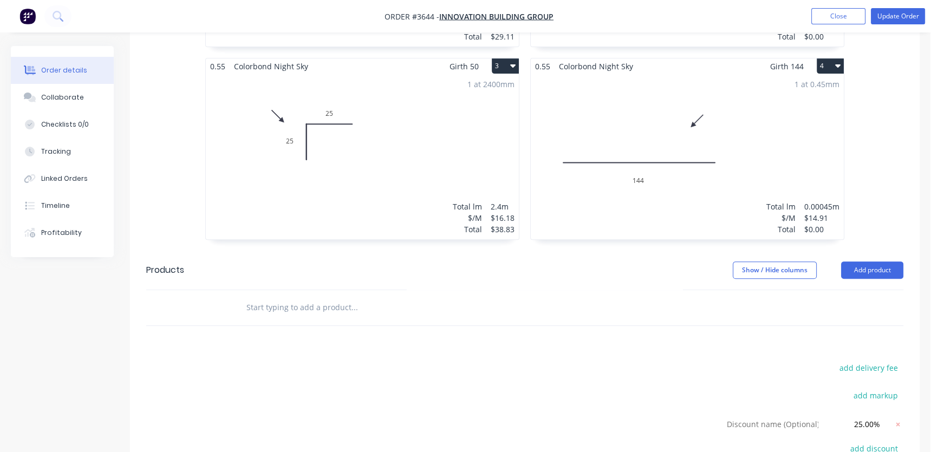
click at [874, 262] on button "Add product" at bounding box center [872, 270] width 62 height 17
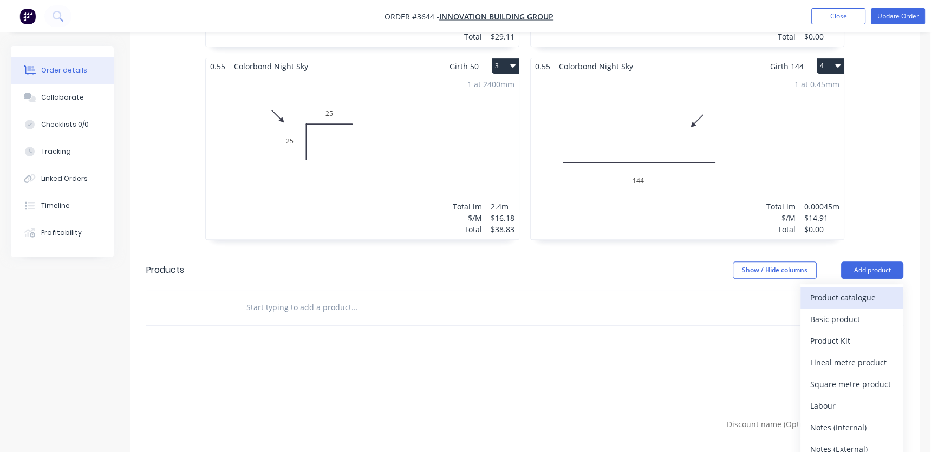
click at [857, 290] on div "Product catalogue" at bounding box center [851, 298] width 83 height 16
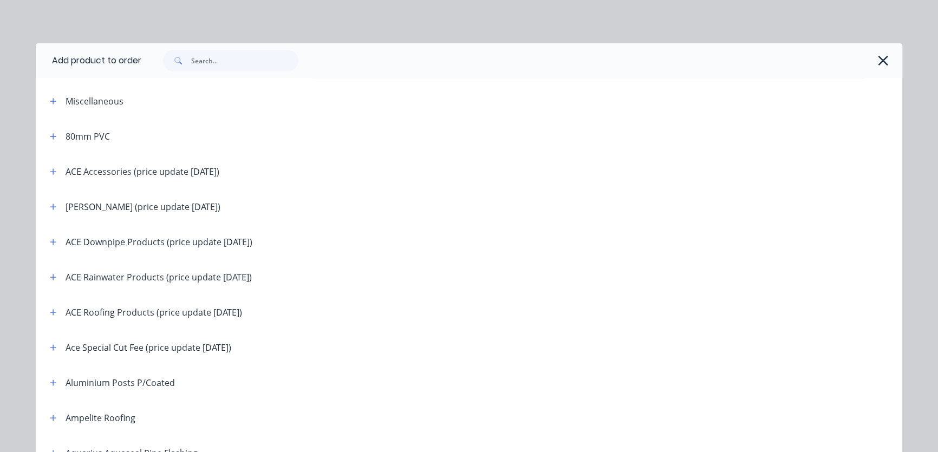
click at [75, 103] on div "Miscellaneous" at bounding box center [95, 101] width 58 height 13
click at [50, 102] on icon "button" at bounding box center [53, 102] width 7 height 8
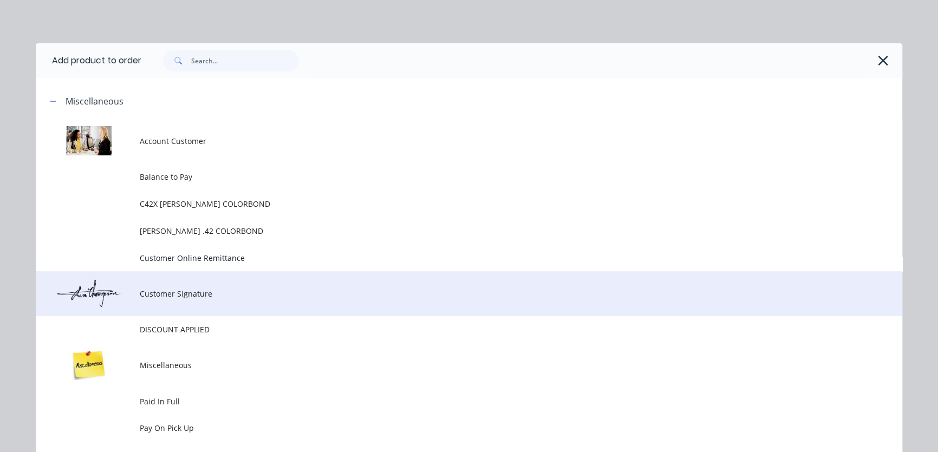
click at [175, 297] on span "Customer Signature" at bounding box center [445, 293] width 610 height 11
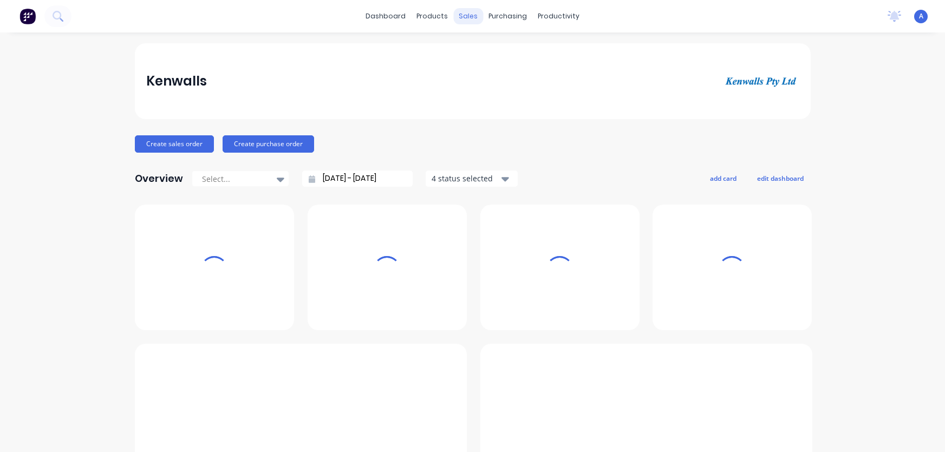
click at [465, 15] on div "sales" at bounding box center [468, 16] width 30 height 16
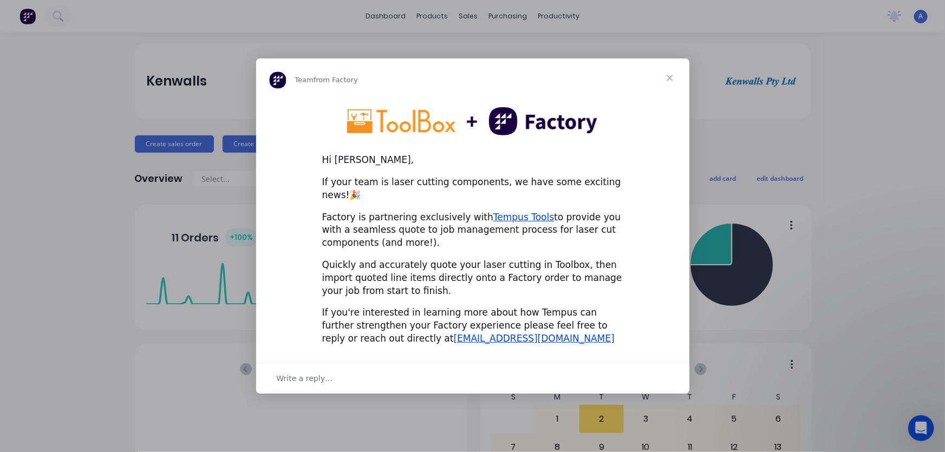
click at [669, 84] on span "Close" at bounding box center [670, 78] width 39 height 39
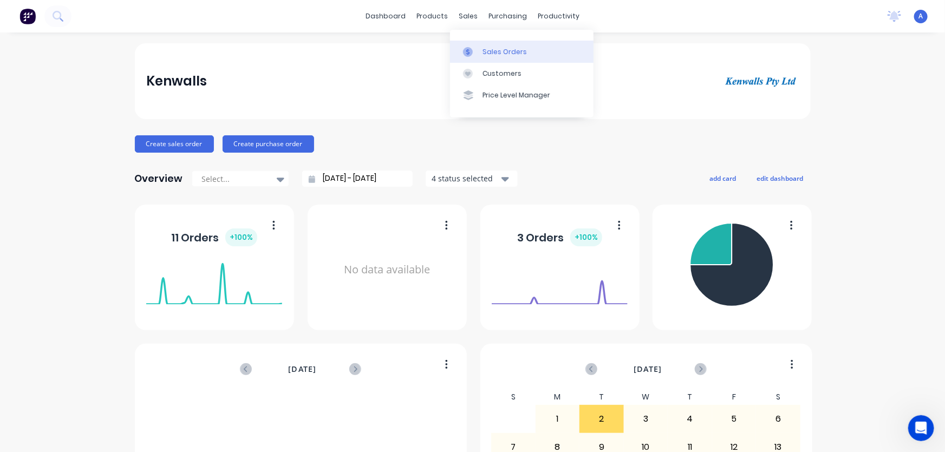
click at [500, 50] on div "Sales Orders" at bounding box center [505, 52] width 44 height 10
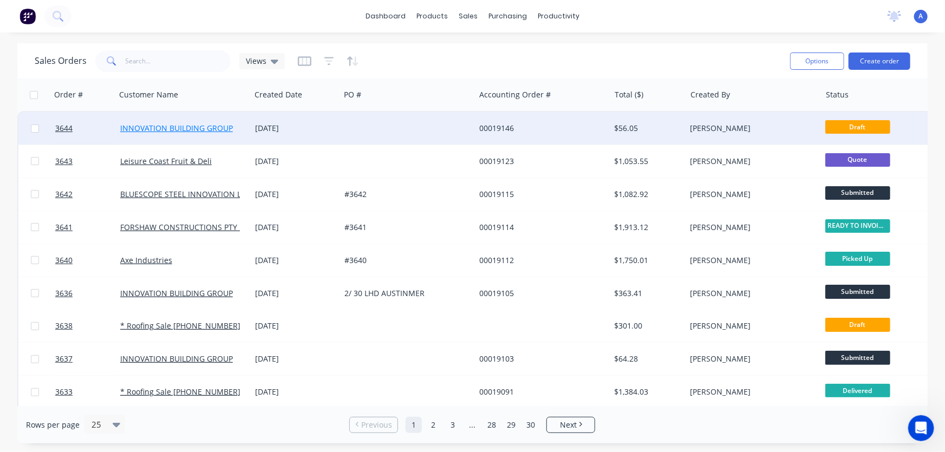
click at [152, 127] on link "INNOVATION BUILDING GROUP" at bounding box center [176, 128] width 113 height 10
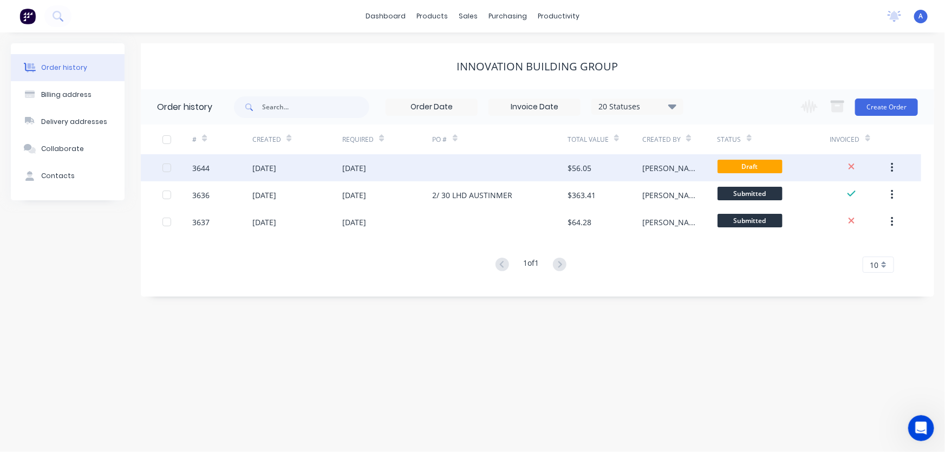
click at [263, 169] on div "10 Sep 2025" at bounding box center [264, 168] width 24 height 11
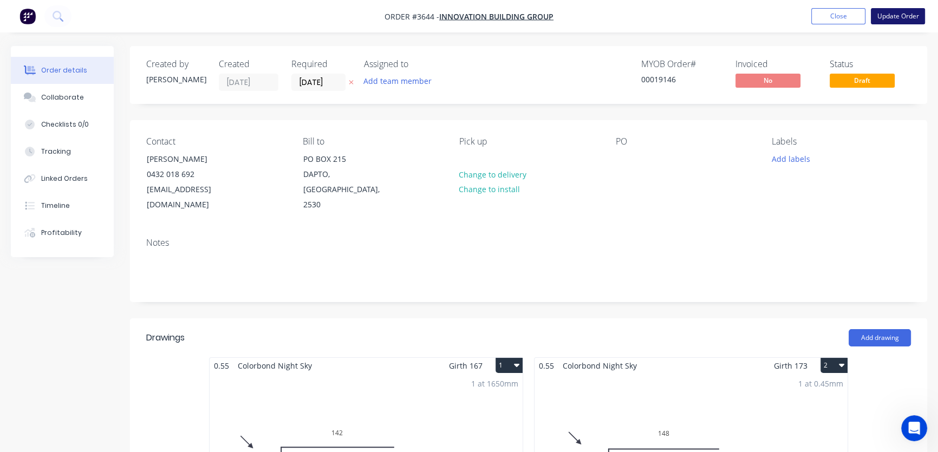
click at [901, 15] on button "Update Order" at bounding box center [898, 16] width 54 height 16
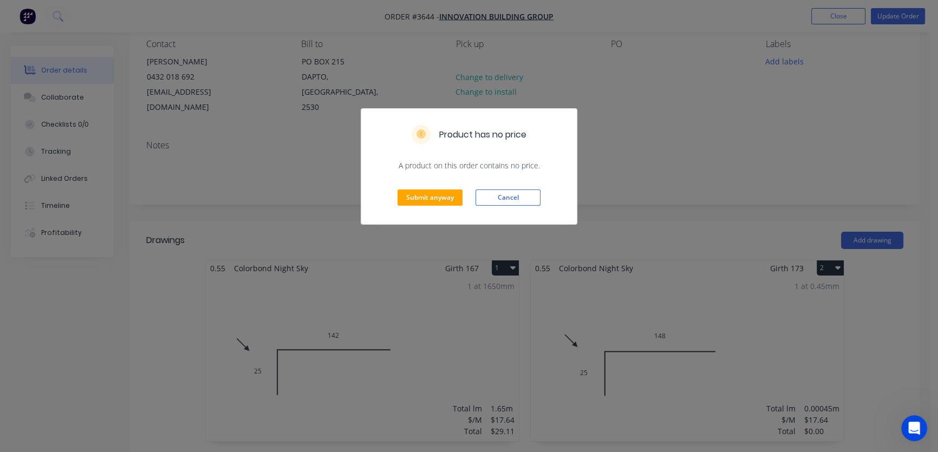
scroll to position [147, 0]
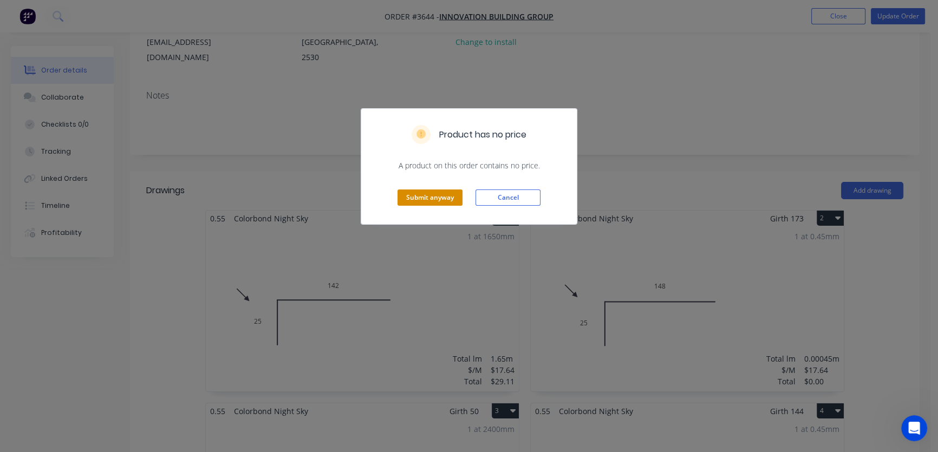
click at [420, 194] on button "Submit anyway" at bounding box center [430, 198] width 65 height 16
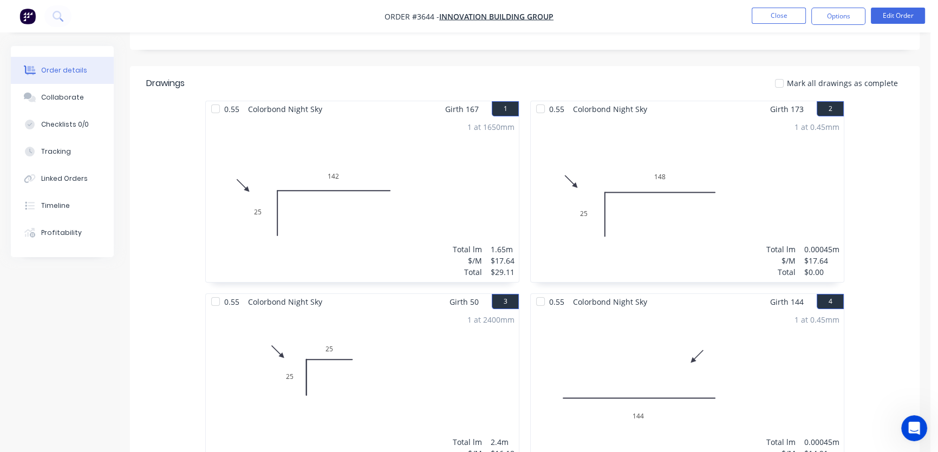
scroll to position [246, 0]
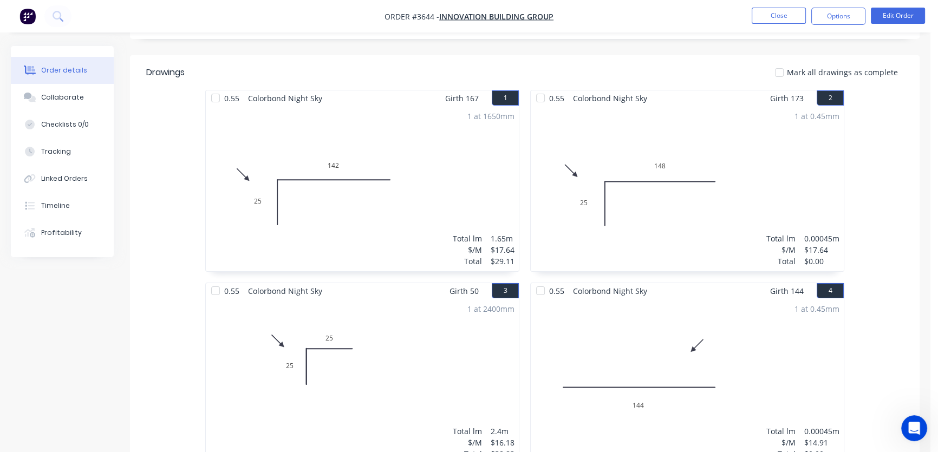
click at [650, 186] on div "1 at 0.45mm Total lm $/M Total 0.00045m $17.64 $0.00" at bounding box center [687, 188] width 313 height 165
click at [651, 194] on div "1 at 0.45mm Total lm $/M Total 0.00045m $17.64 $0.00" at bounding box center [687, 188] width 313 height 165
click at [833, 100] on button "2" at bounding box center [830, 97] width 27 height 15
click at [905, 12] on button "Edit Order" at bounding box center [898, 16] width 54 height 16
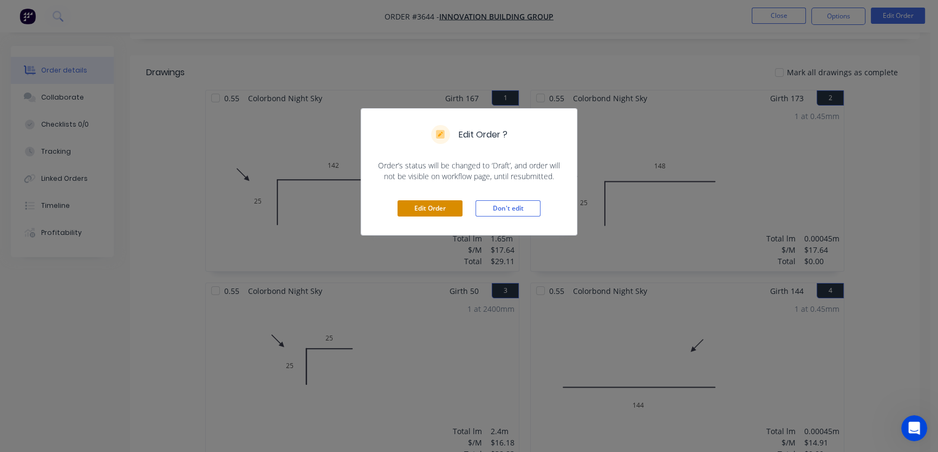
click at [420, 209] on button "Edit Order" at bounding box center [430, 208] width 65 height 16
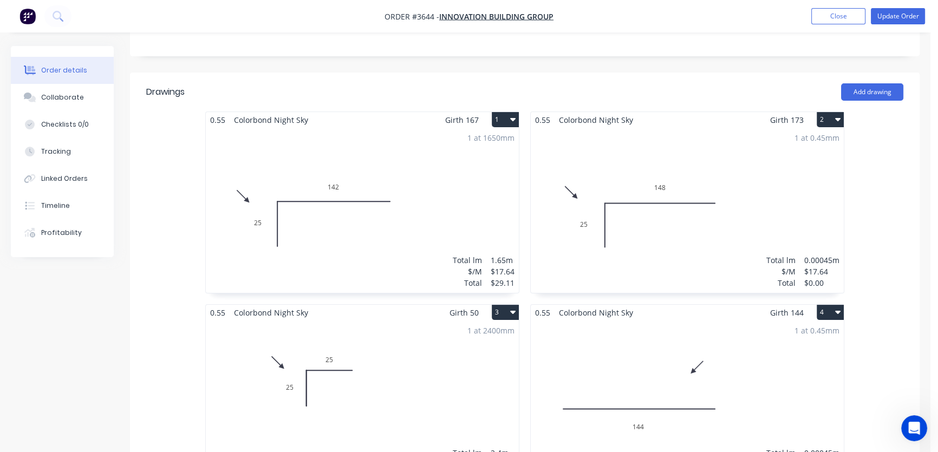
click at [757, 263] on div "1 at 0.45mm Total lm $/M Total 0.00045m $17.64 $0.00" at bounding box center [687, 210] width 313 height 165
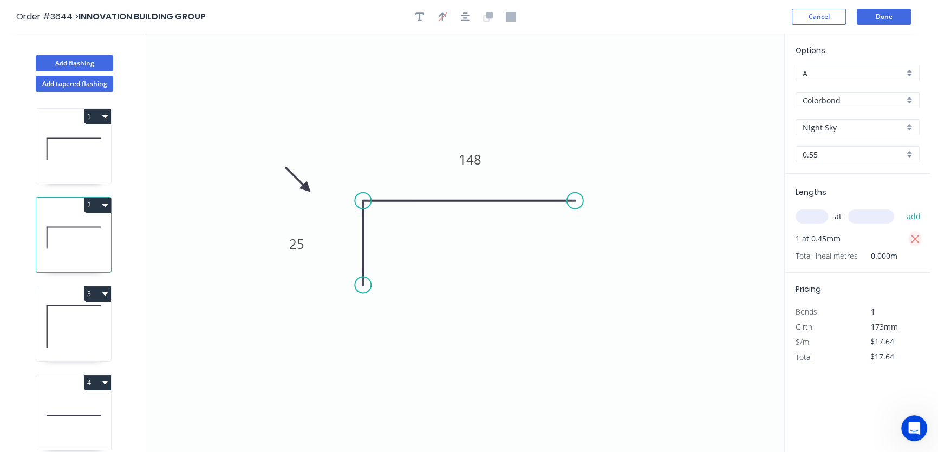
click at [916, 237] on icon "button" at bounding box center [916, 239] width 10 height 13
type input "$0.00"
click at [814, 218] on input "text" at bounding box center [812, 217] width 33 height 14
type input "4"
type input "1"
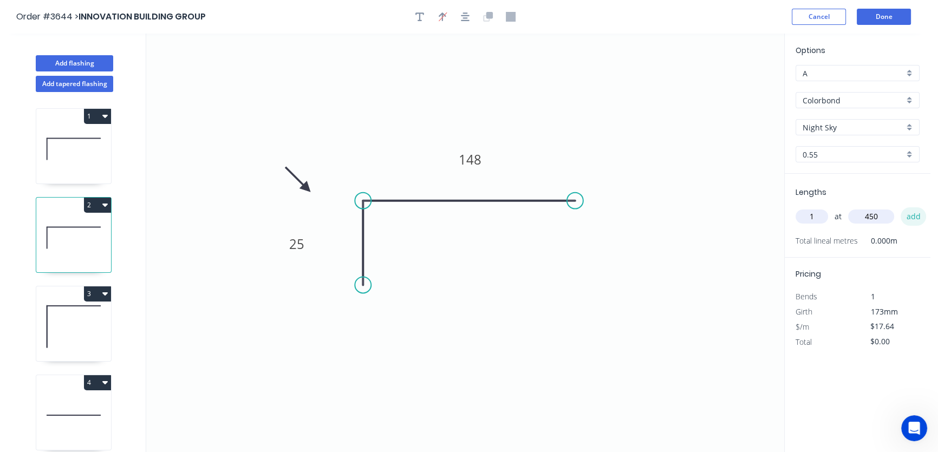
type input "450"
click at [910, 216] on button "add" at bounding box center [913, 216] width 25 height 18
type input "$17.64"
click at [881, 17] on button "Done" at bounding box center [884, 17] width 54 height 16
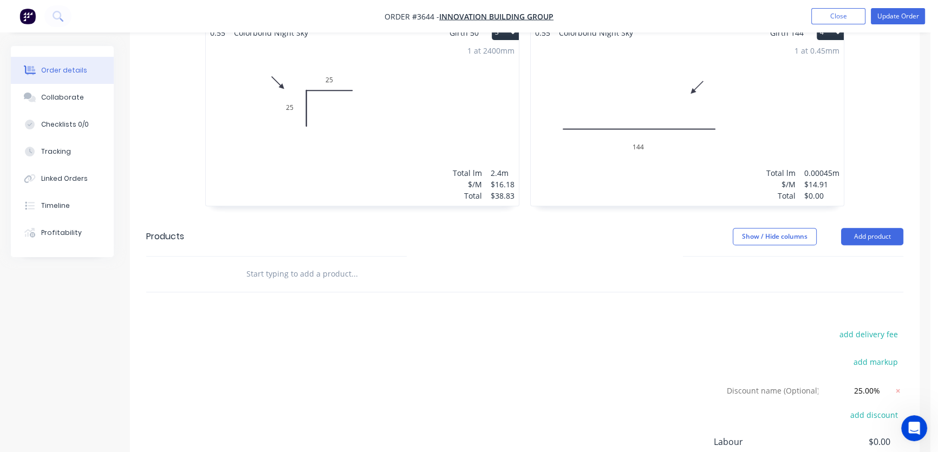
scroll to position [503, 0]
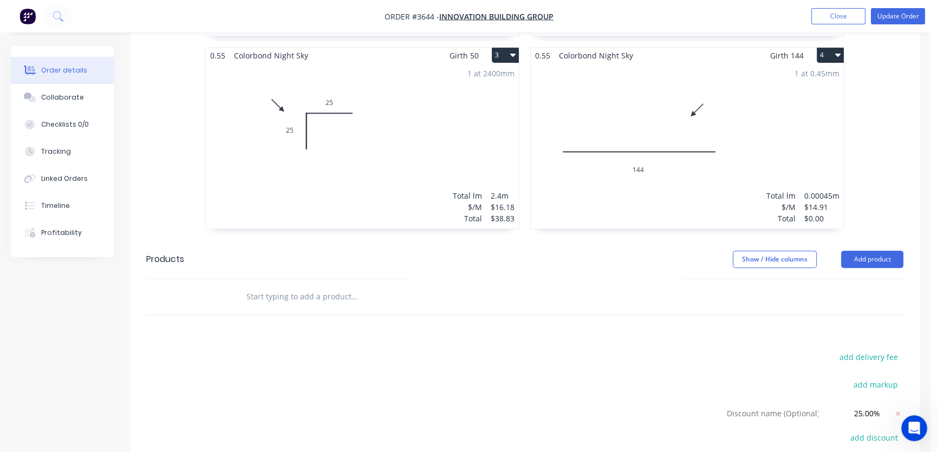
click at [838, 50] on icon "button" at bounding box center [837, 54] width 5 height 9
click at [890, 92] on div "0.55 Colorbond Night Sky Girth 167 1 0 25 142 0 25 142 1 at 1650mm Total lm $/M…" at bounding box center [525, 47] width 790 height 386
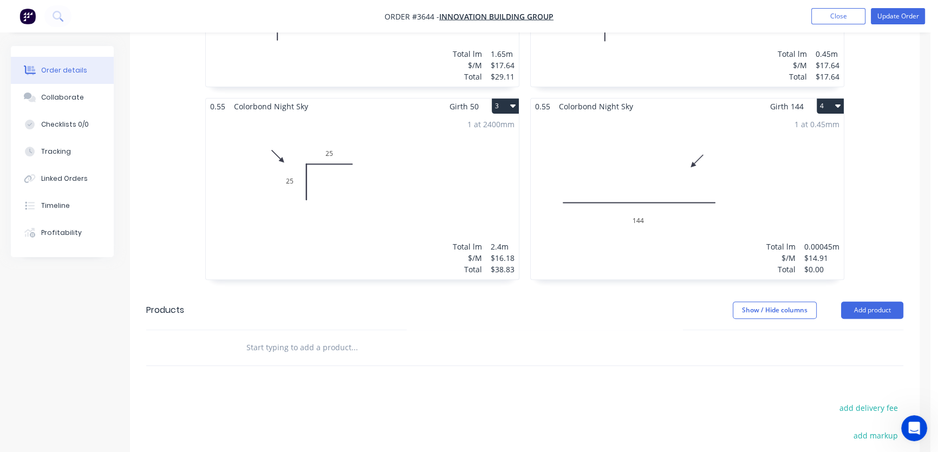
scroll to position [405, 0]
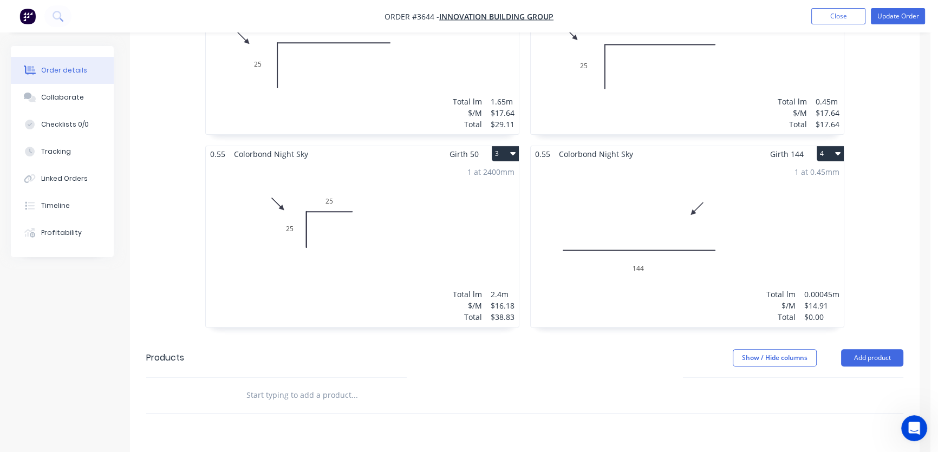
click at [660, 215] on div "1 at 0.45mm Total lm $/M Total 0.00045m $14.91 $0.00" at bounding box center [687, 244] width 313 height 165
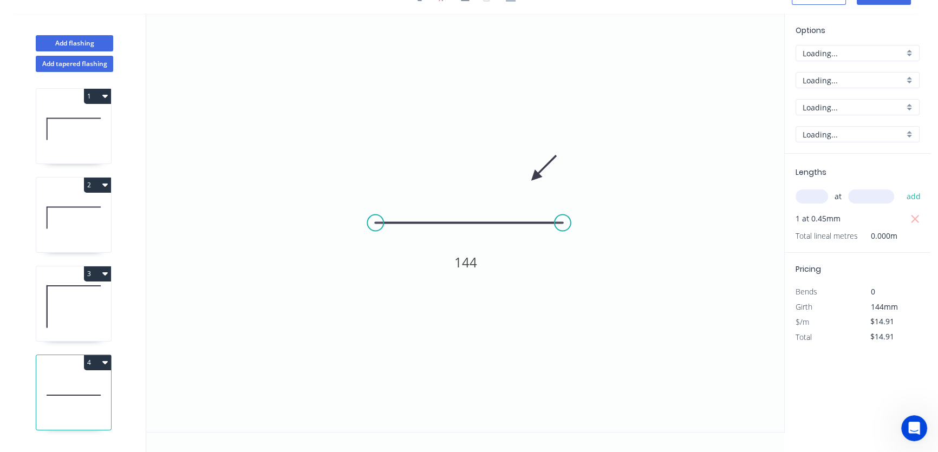
scroll to position [20, 0]
click at [912, 219] on icon "button" at bounding box center [916, 219] width 10 height 13
type input "$0.00"
click at [808, 193] on input "text" at bounding box center [812, 197] width 33 height 14
type input "1"
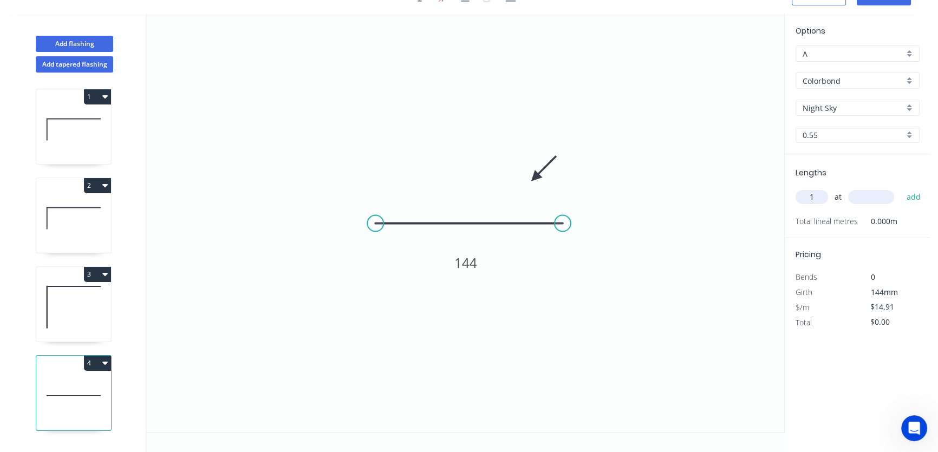
click at [865, 192] on input "text" at bounding box center [871, 197] width 46 height 14
type input "450"
click at [917, 196] on button "add" at bounding box center [913, 197] width 25 height 18
type input "$14.91"
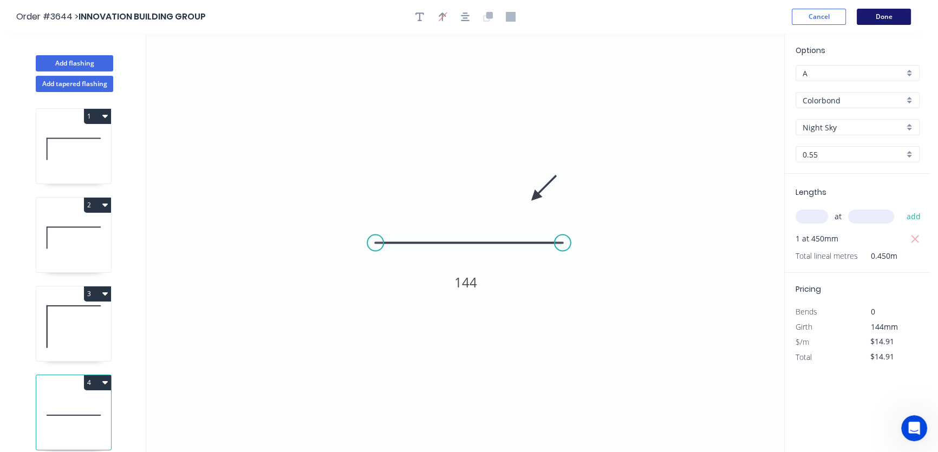
click at [885, 19] on button "Done" at bounding box center [884, 17] width 54 height 16
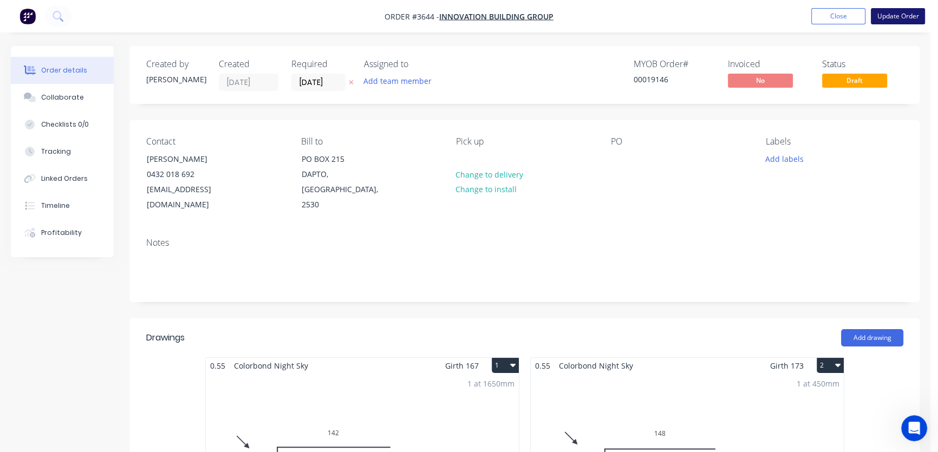
click at [899, 15] on button "Update Order" at bounding box center [898, 16] width 54 height 16
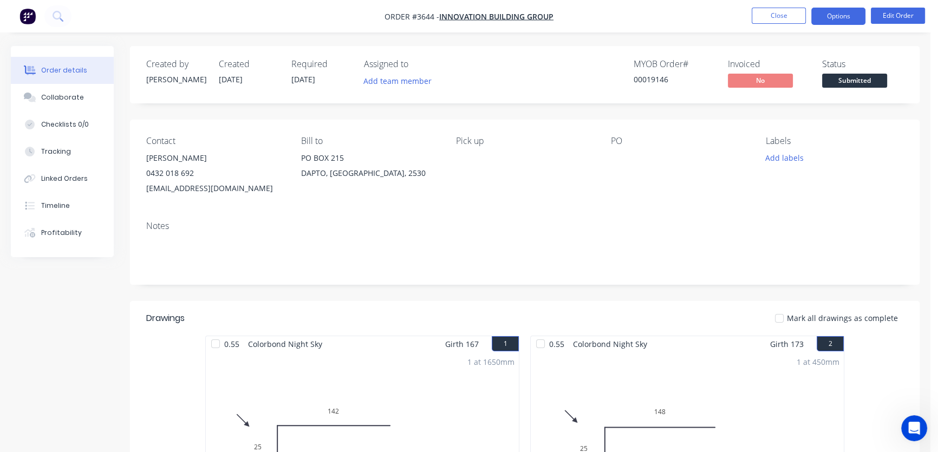
click at [843, 16] on button "Options" at bounding box center [839, 16] width 54 height 17
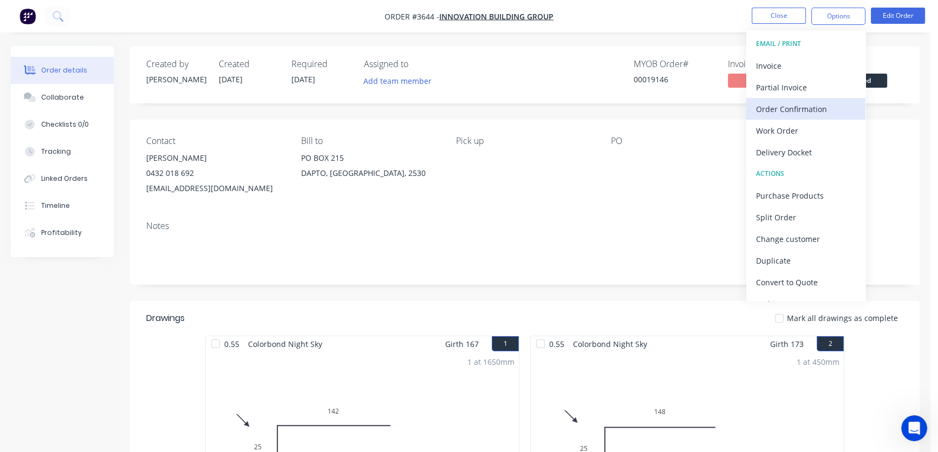
click at [788, 109] on div "Order Confirmation" at bounding box center [806, 109] width 100 height 16
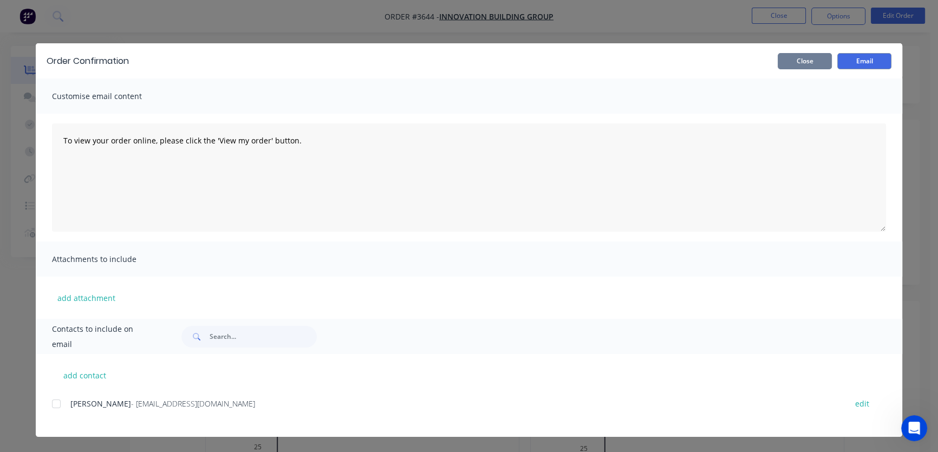
click at [807, 65] on button "Close" at bounding box center [805, 61] width 54 height 16
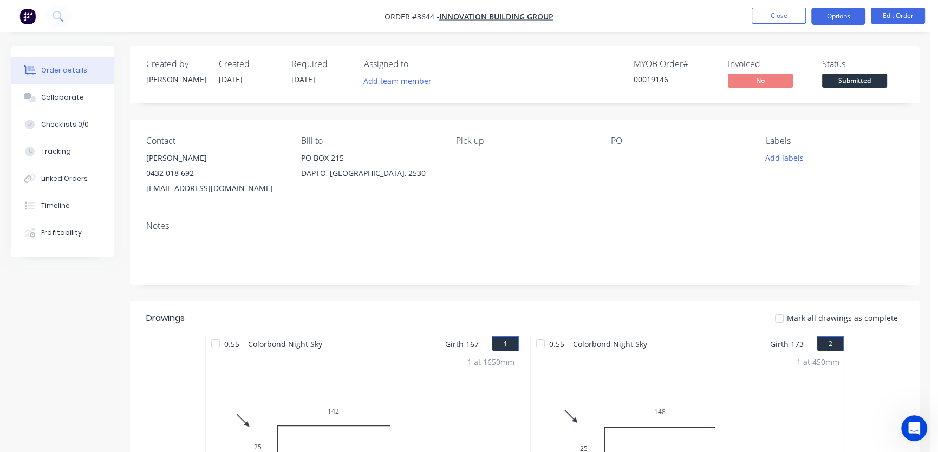
click at [834, 16] on button "Options" at bounding box center [839, 16] width 54 height 17
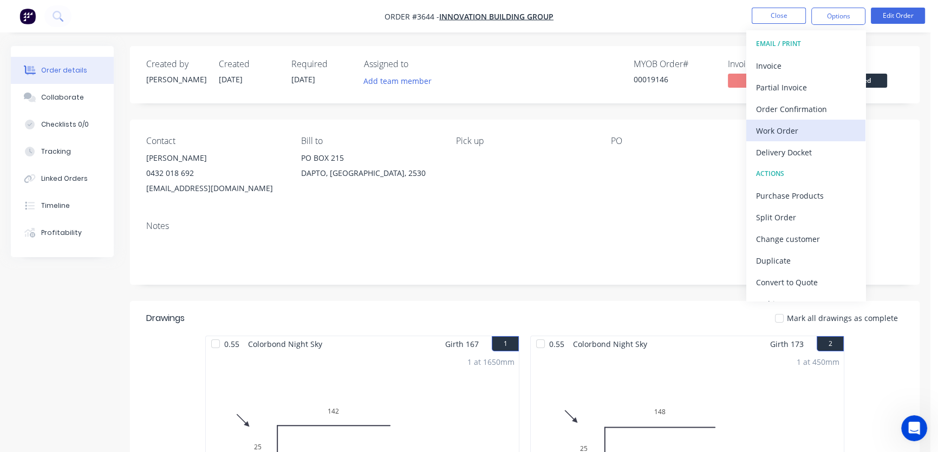
click at [785, 131] on div "Work Order" at bounding box center [806, 131] width 100 height 16
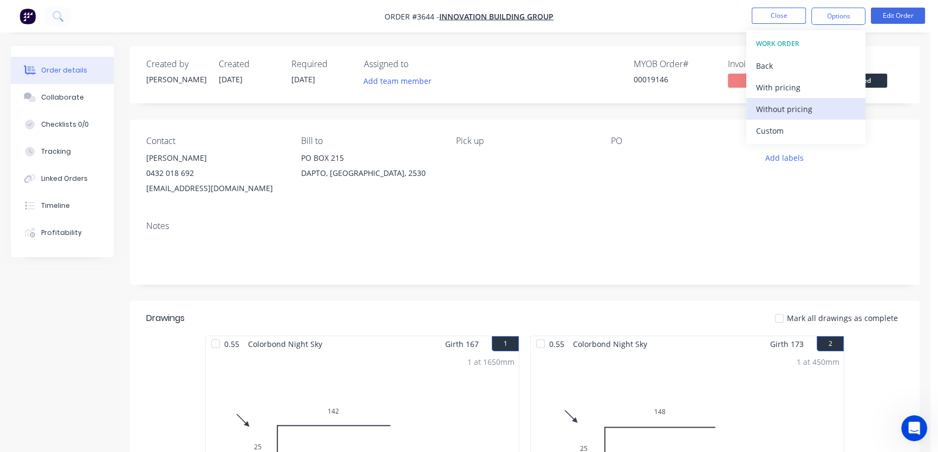
click at [794, 108] on div "Without pricing" at bounding box center [806, 109] width 100 height 16
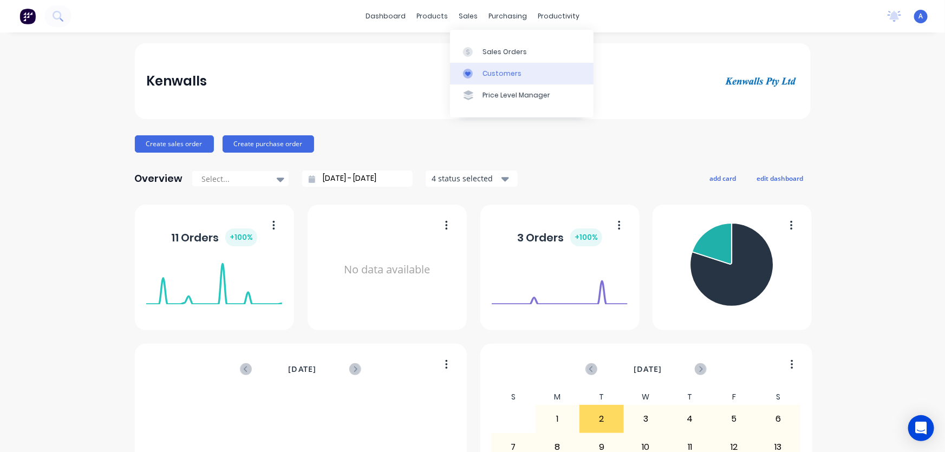
click at [498, 74] on div "Customers" at bounding box center [502, 74] width 39 height 10
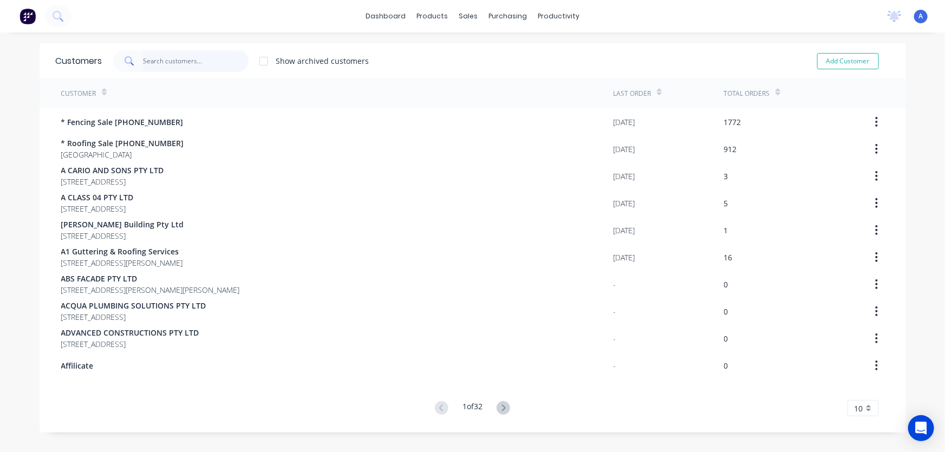
click at [147, 60] on input "text" at bounding box center [196, 61] width 106 height 22
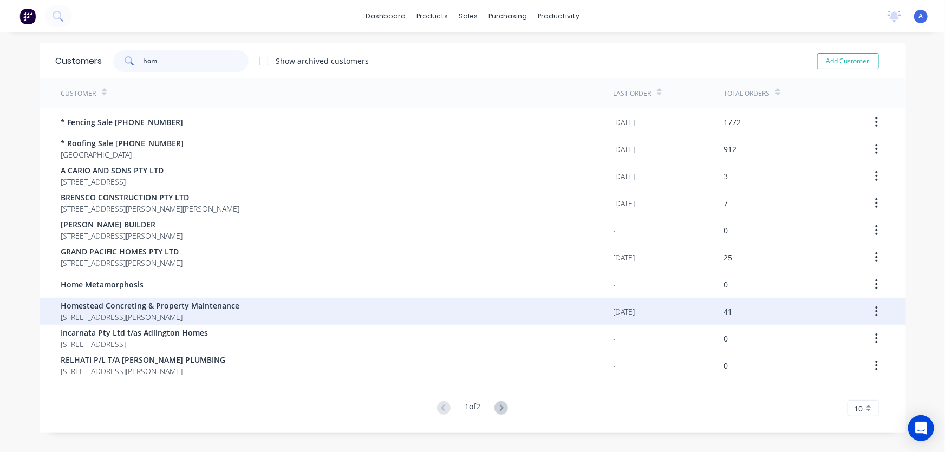
type input "hom"
click at [144, 312] on span "[STREET_ADDRESS][PERSON_NAME]" at bounding box center [150, 317] width 179 height 11
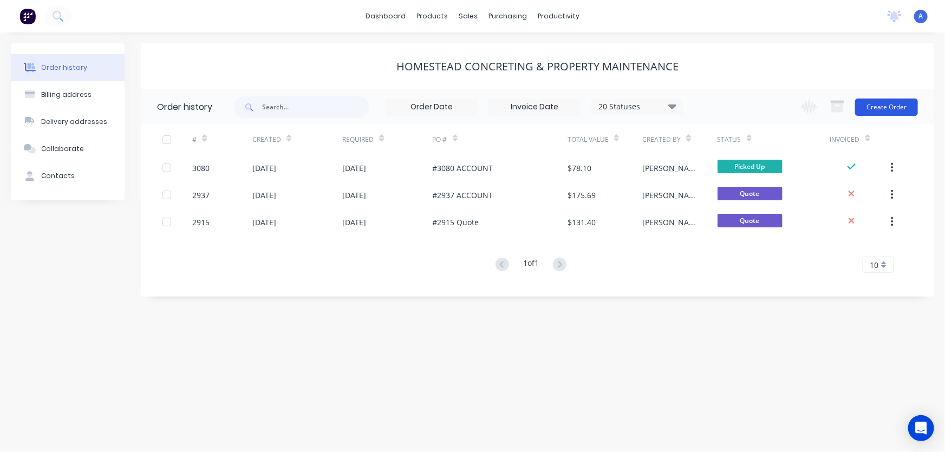
click at [885, 104] on button "Create Order" at bounding box center [886, 107] width 63 height 17
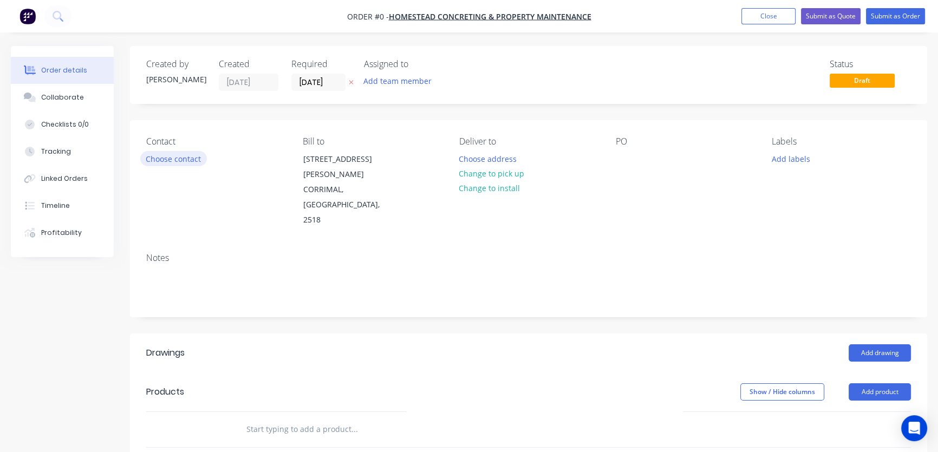
click at [176, 160] on button "Choose contact" at bounding box center [173, 158] width 67 height 15
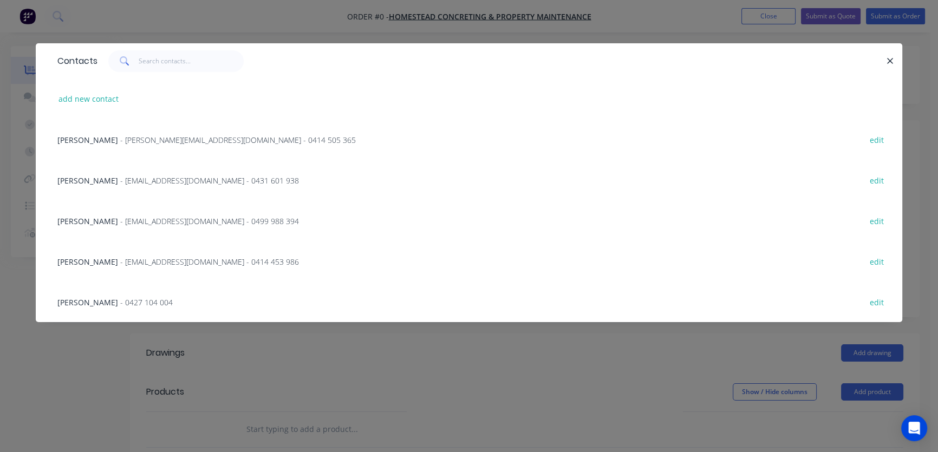
click at [141, 141] on span "- [PERSON_NAME][EMAIL_ADDRESS][DOMAIN_NAME] - 0414 505 365" at bounding box center [238, 140] width 236 height 10
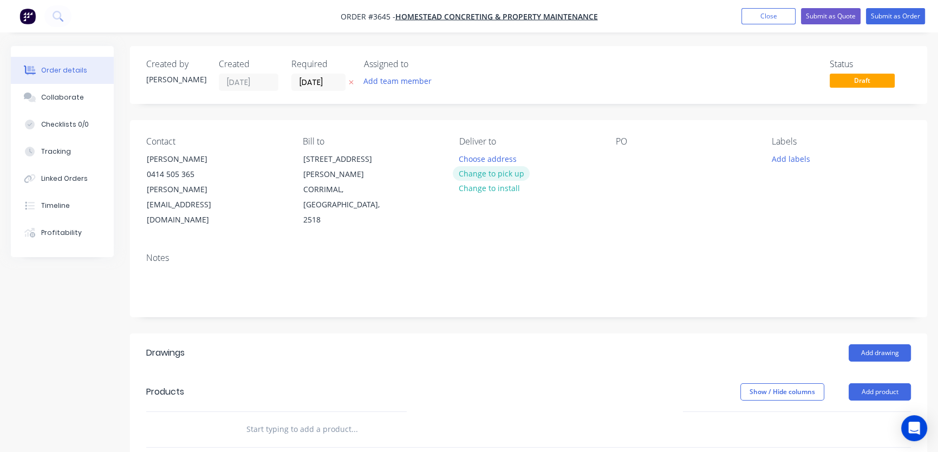
click at [482, 176] on button "Change to pick up" at bounding box center [491, 173] width 77 height 15
drag, startPoint x: 307, startPoint y: 82, endPoint x: 286, endPoint y: 79, distance: 21.4
click at [286, 79] on div "Created by [PERSON_NAME] Created [DATE] Required [DATE] Assigned to Add team me…" at bounding box center [309, 75] width 326 height 32
type input "[DATE]"
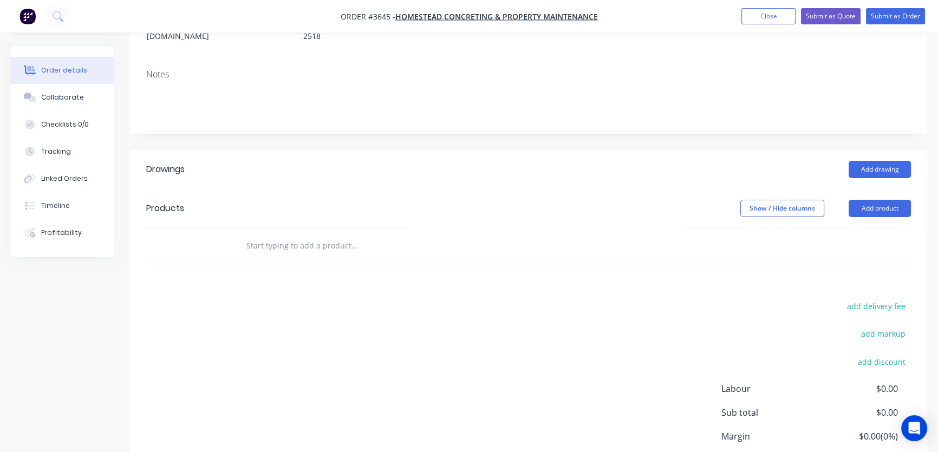
scroll to position [93, 0]
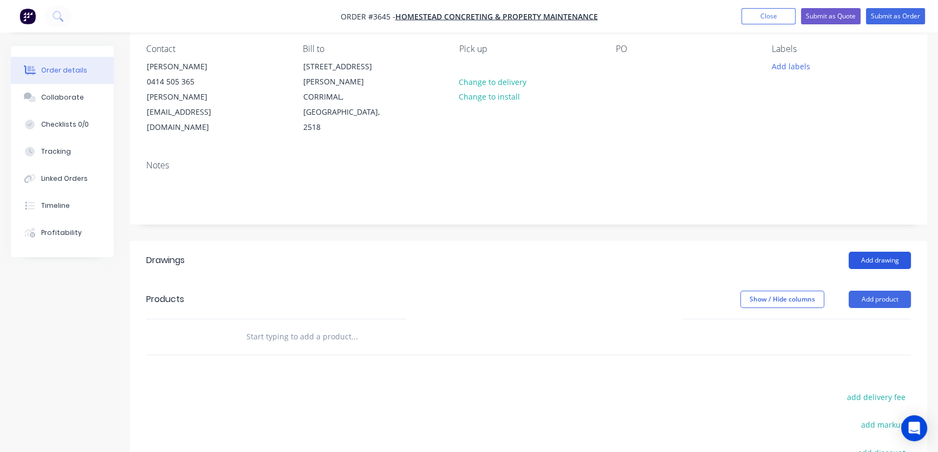
click at [883, 252] on button "Add drawing" at bounding box center [880, 260] width 62 height 17
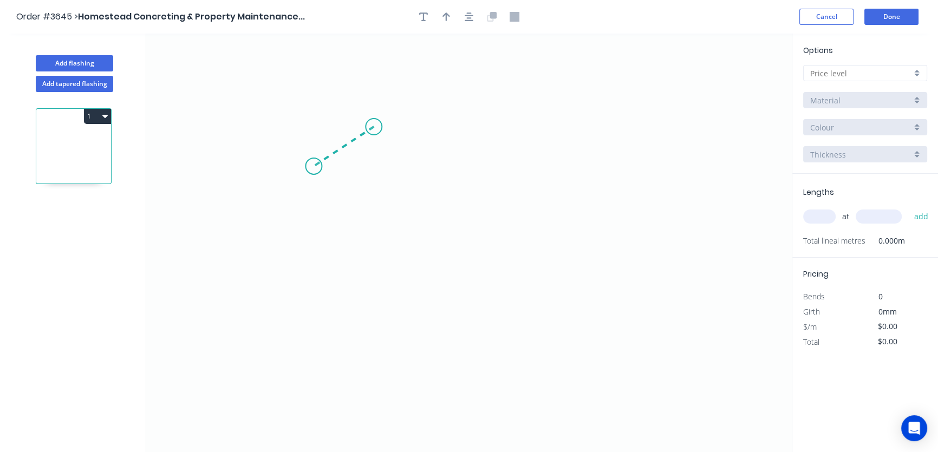
drag, startPoint x: 374, startPoint y: 127, endPoint x: 314, endPoint y: 166, distance: 72.0
click at [314, 166] on icon "0" at bounding box center [469, 243] width 646 height 419
drag, startPoint x: 314, startPoint y: 166, endPoint x: 513, endPoint y: 200, distance: 201.6
click at [513, 200] on icon "0 ?" at bounding box center [469, 243] width 646 height 419
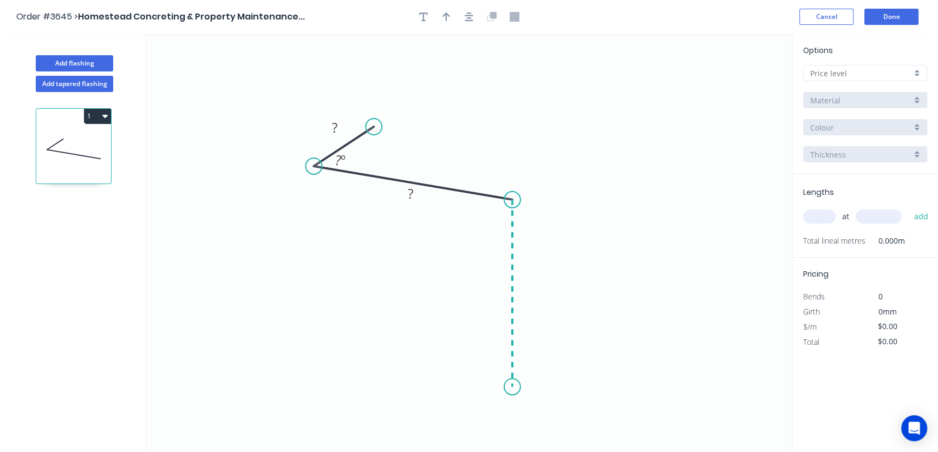
drag, startPoint x: 513, startPoint y: 200, endPoint x: 514, endPoint y: 387, distance: 186.9
click at [514, 387] on icon "0 ? ? ? º" at bounding box center [469, 243] width 646 height 419
click at [468, 16] on icon "button" at bounding box center [469, 17] width 9 height 10
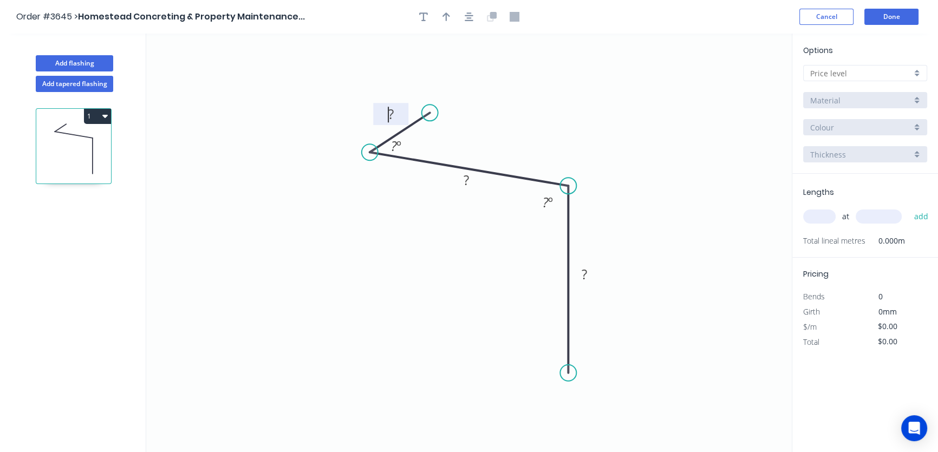
click at [390, 114] on tspan "?" at bounding box center [390, 114] width 5 height 18
click at [345, 92] on icon "0 ? ? ? ? º ? º" at bounding box center [469, 243] width 646 height 419
click at [390, 112] on tspan "?" at bounding box center [390, 114] width 5 height 18
click at [395, 144] on tspan "?" at bounding box center [394, 146] width 6 height 18
click at [465, 182] on tspan "?" at bounding box center [466, 180] width 5 height 18
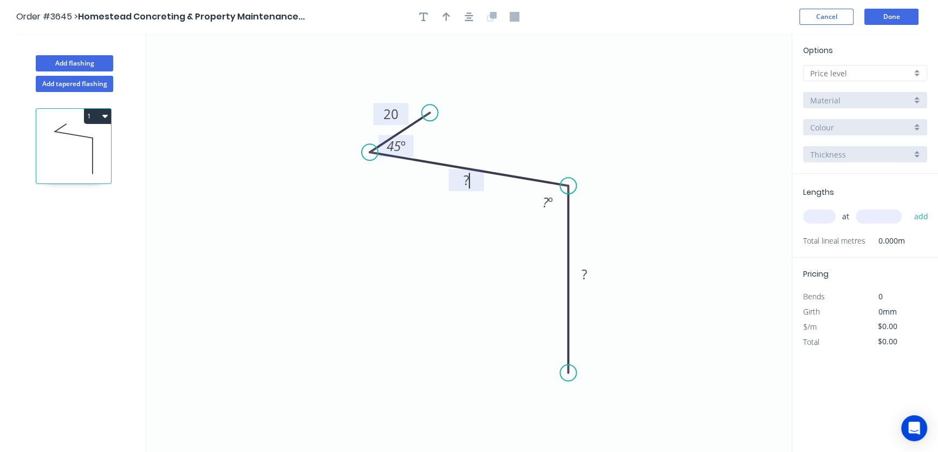
click at [468, 177] on tspan "?" at bounding box center [466, 180] width 5 height 18
drag, startPoint x: 516, startPoint y: 101, endPoint x: 516, endPoint y: 106, distance: 5.4
click at [516, 101] on icon "0 20 ? 45 º ? º" at bounding box center [469, 243] width 646 height 419
click at [465, 178] on tspan "?" at bounding box center [466, 180] width 5 height 18
drag, startPoint x: 417, startPoint y: 260, endPoint x: 433, endPoint y: 229, distance: 34.9
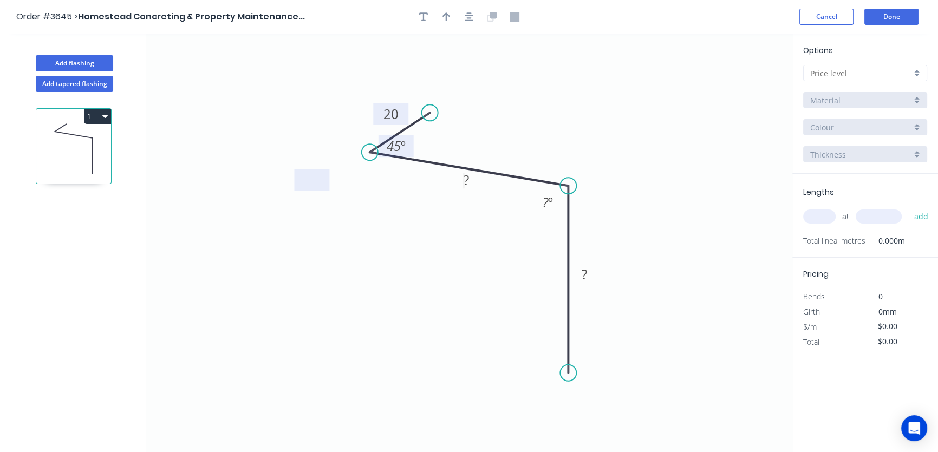
click at [420, 252] on icon "0 20 ? ? 45 º ? º" at bounding box center [469, 243] width 646 height 419
click at [465, 179] on tspan "?" at bounding box center [466, 180] width 5 height 18
click at [546, 202] on tspan "?" at bounding box center [546, 202] width 6 height 18
click at [584, 274] on tspan "?" at bounding box center [584, 274] width 5 height 18
click at [424, 16] on icon "button" at bounding box center [423, 17] width 9 height 10
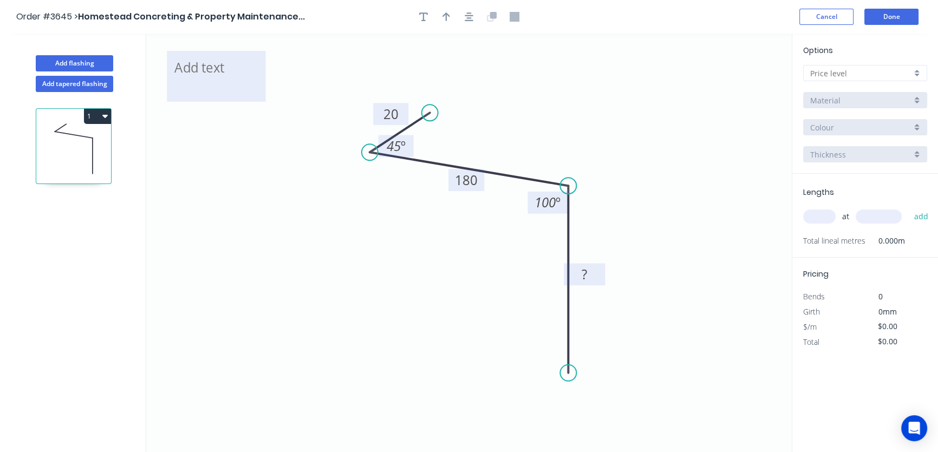
click at [196, 67] on textarea at bounding box center [216, 76] width 88 height 40
type textarea "hook"
drag, startPoint x: 264, startPoint y: 100, endPoint x: 280, endPoint y: 104, distance: 16.3
click at [280, 103] on g "hook" at bounding box center [230, 72] width 103 height 66
drag, startPoint x: 281, startPoint y: 80, endPoint x: 228, endPoint y: 70, distance: 54.1
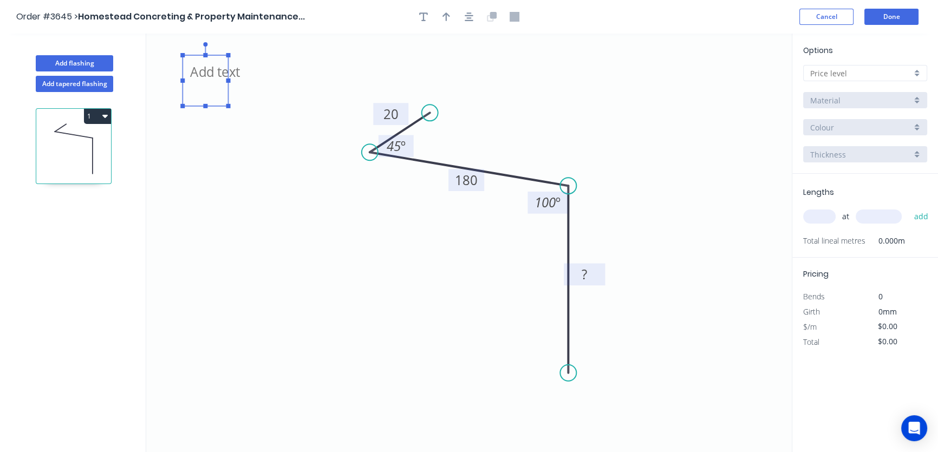
click at [228, 70] on g at bounding box center [205, 75] width 50 height 66
drag, startPoint x: 395, startPoint y: 146, endPoint x: 387, endPoint y: 148, distance: 7.9
click at [387, 148] on tspan "45" at bounding box center [394, 146] width 14 height 18
click at [411, 146] on rect at bounding box center [396, 146] width 35 height 22
click at [395, 148] on tspan "45" at bounding box center [394, 146] width 14 height 18
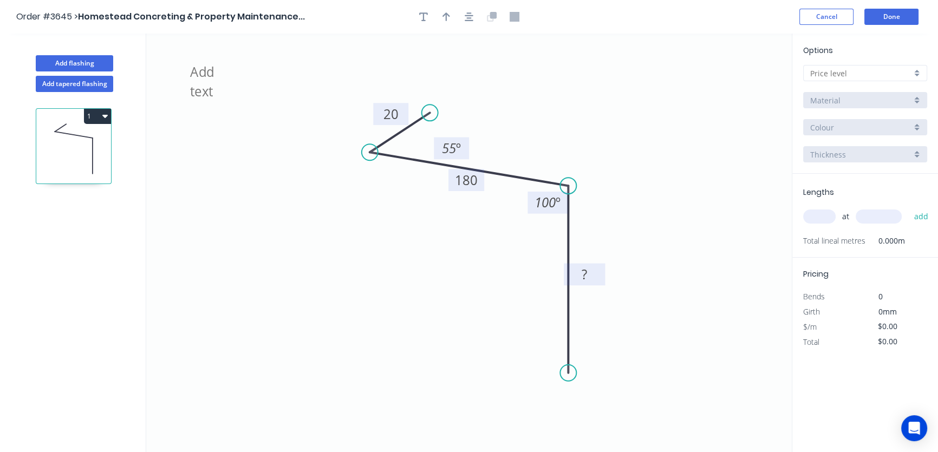
drag, startPoint x: 411, startPoint y: 148, endPoint x: 437, endPoint y: 138, distance: 27.5
click at [465, 150] on rect at bounding box center [451, 148] width 35 height 22
drag, startPoint x: 227, startPoint y: 78, endPoint x: 409, endPoint y: 107, distance: 184.3
click at [409, 107] on g "hook" at bounding box center [387, 102] width 50 height 66
click at [522, 72] on icon "hook 20 180 ? 55 º 100 º" at bounding box center [469, 243] width 646 height 419
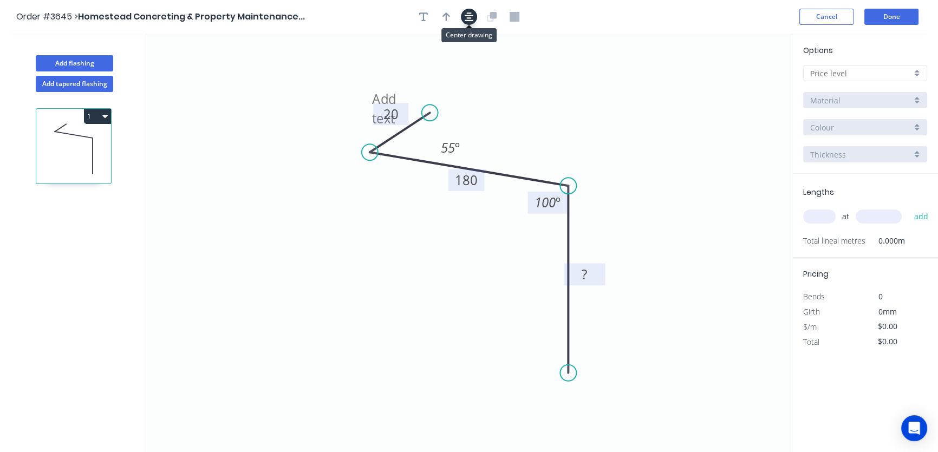
click at [468, 14] on icon "button" at bounding box center [469, 17] width 9 height 10
click at [444, 15] on icon "button" at bounding box center [447, 16] width 8 height 9
drag, startPoint x: 735, startPoint y: 88, endPoint x: 650, endPoint y: 133, distance: 96.2
click at [650, 133] on icon at bounding box center [650, 121] width 10 height 35
click at [650, 131] on icon at bounding box center [650, 120] width 10 height 35
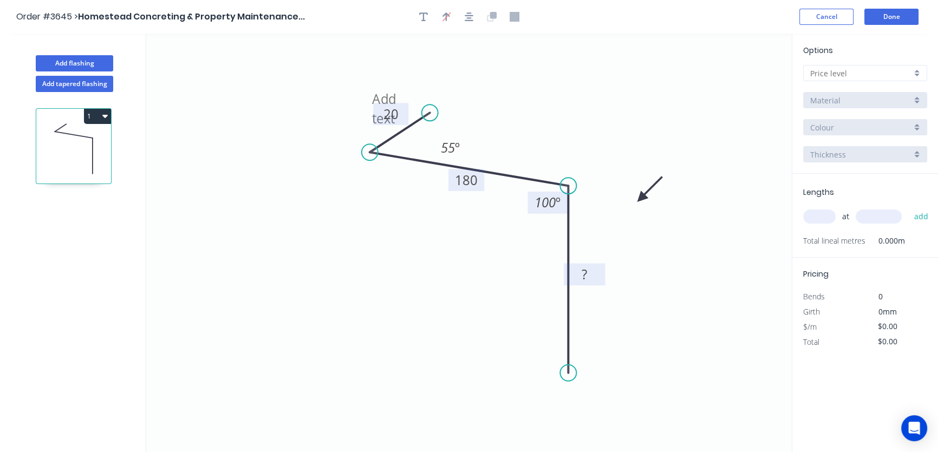
drag, startPoint x: 650, startPoint y: 152, endPoint x: 641, endPoint y: 198, distance: 47.3
click at [641, 198] on icon at bounding box center [649, 189] width 31 height 31
click at [585, 275] on tspan "?" at bounding box center [584, 274] width 5 height 18
drag, startPoint x: 587, startPoint y: 285, endPoint x: 614, endPoint y: 299, distance: 30.3
click at [614, 299] on rect at bounding box center [612, 288] width 36 height 22
